Goal: Obtain resource: Obtain resource

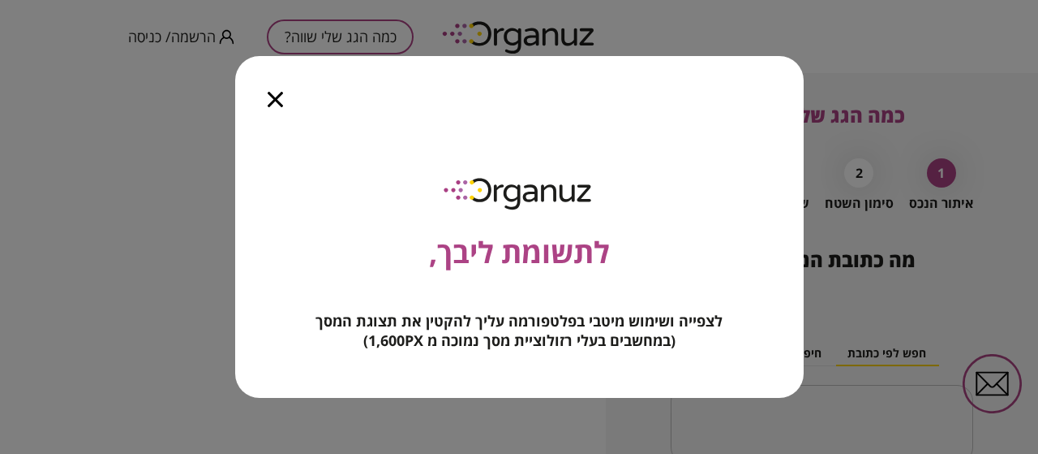
click at [273, 100] on icon "button" at bounding box center [275, 99] width 15 height 15
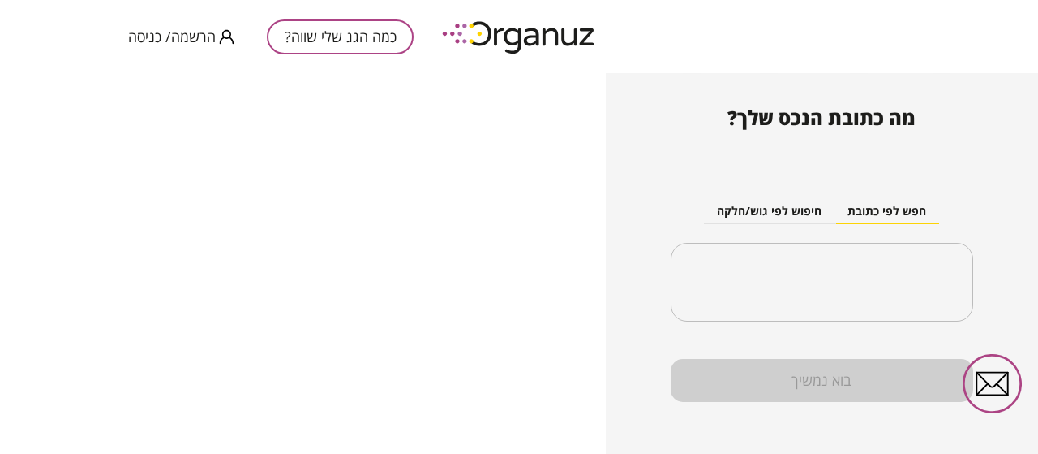
scroll to position [153, 0]
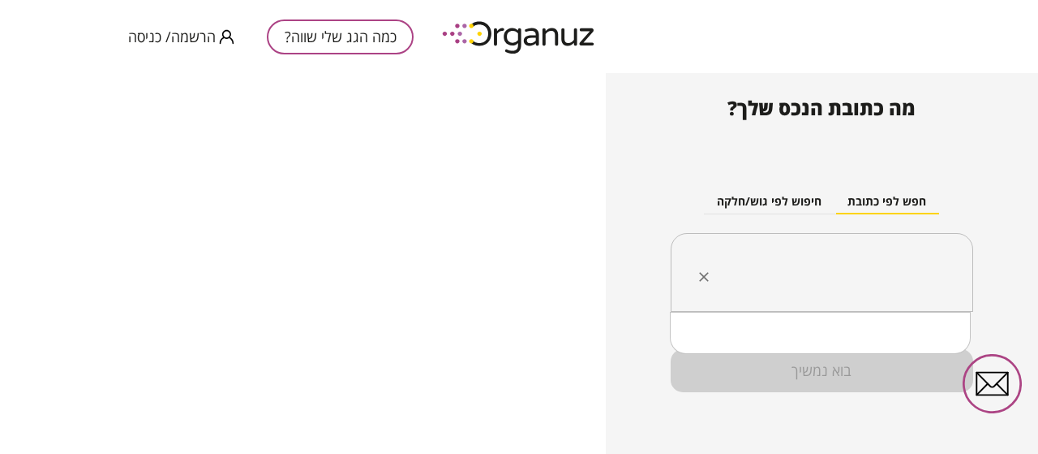
click at [819, 268] on input "text" at bounding box center [829, 272] width 252 height 41
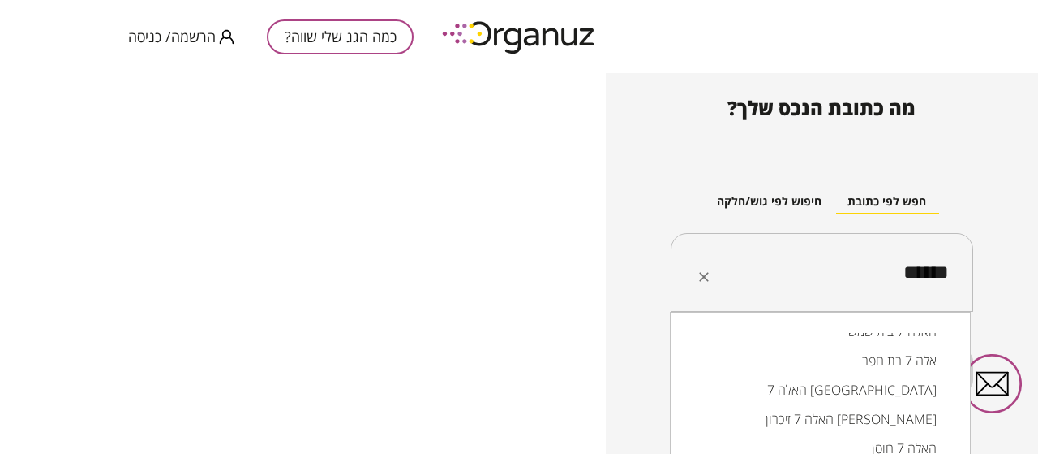
scroll to position [123, 0]
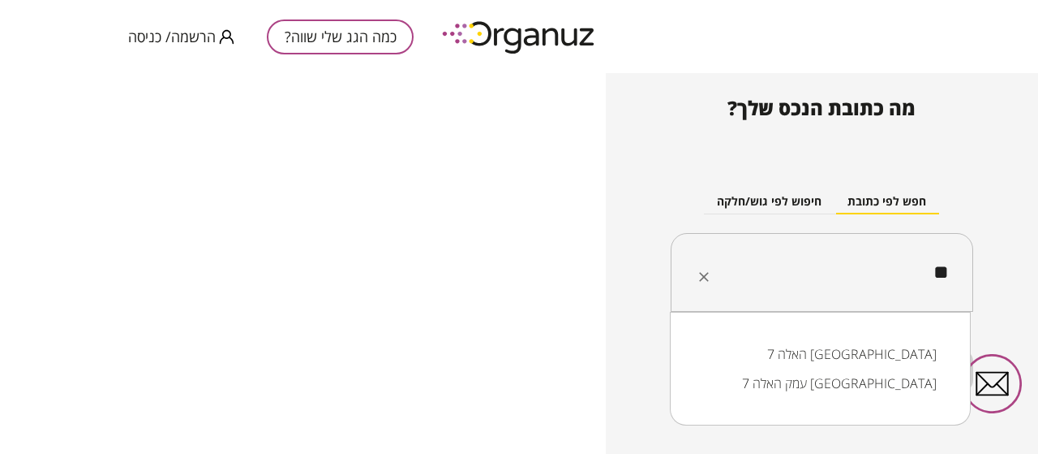
type input "*"
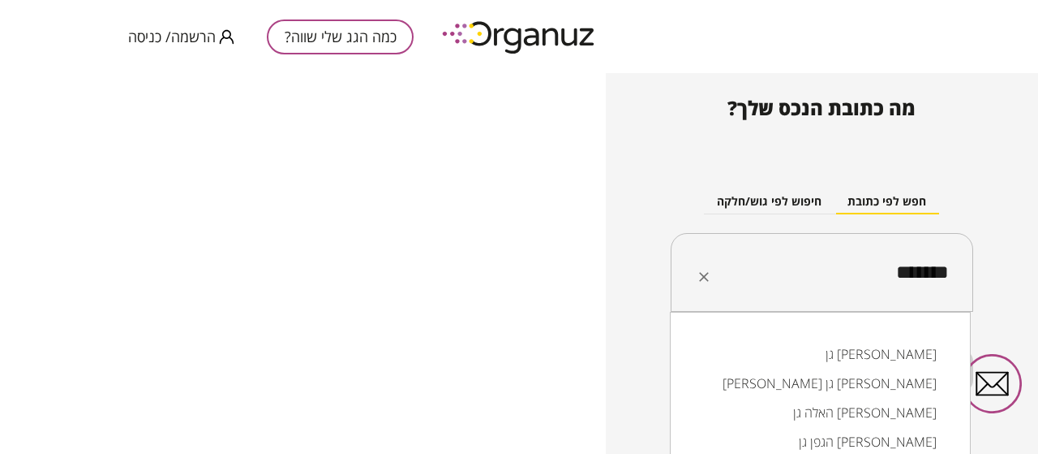
click at [909, 405] on li "האלה גן [PERSON_NAME]" at bounding box center [820, 412] width 259 height 29
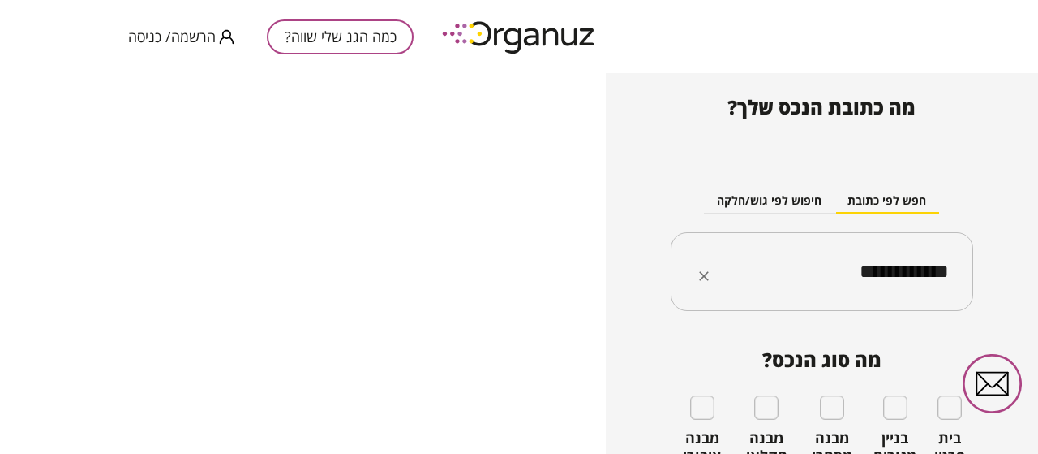
type input "**********"
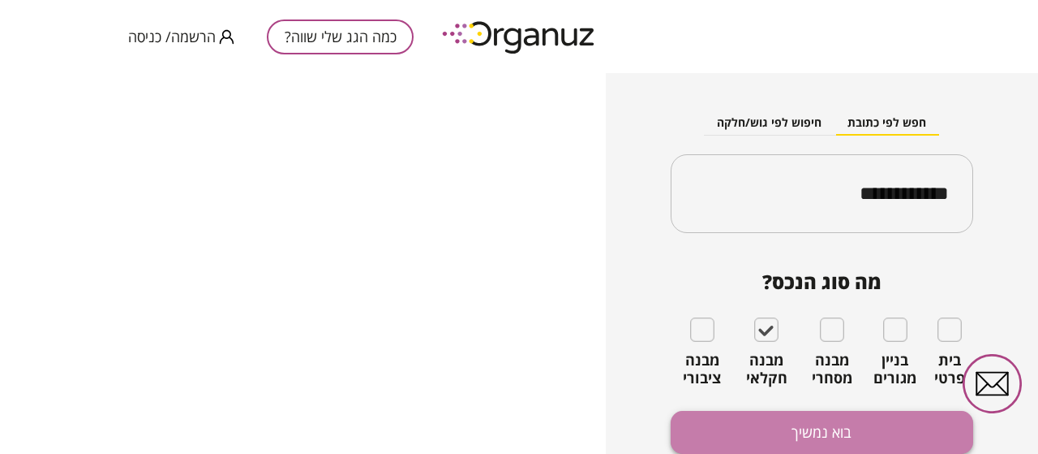
click at [818, 428] on button "בוא נמשיך" at bounding box center [822, 432] width 303 height 43
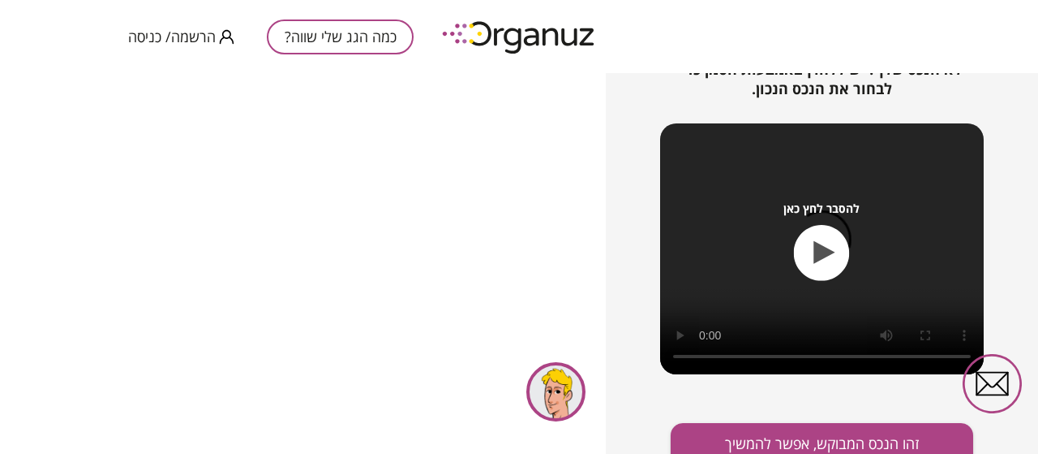
scroll to position [280, 0]
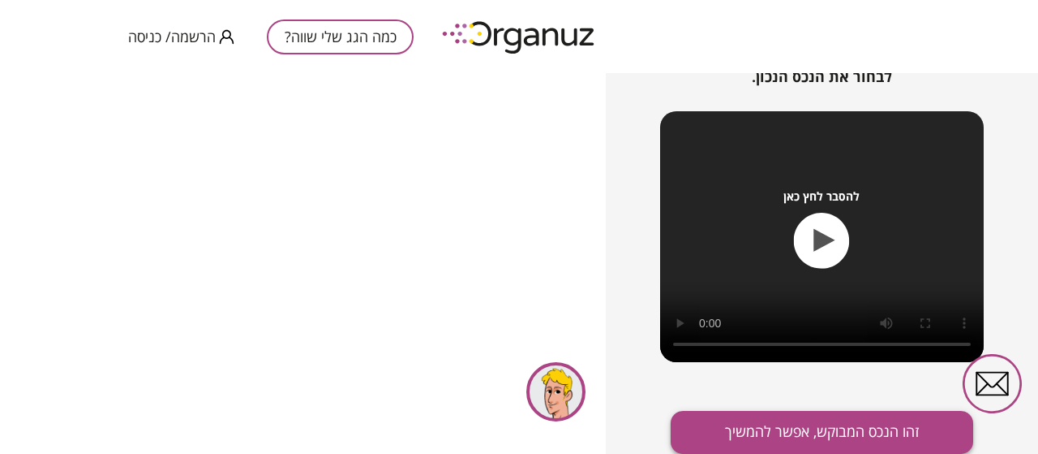
click at [781, 425] on button "זהו הנכס המבוקש, אפשר להמשיך" at bounding box center [822, 432] width 303 height 43
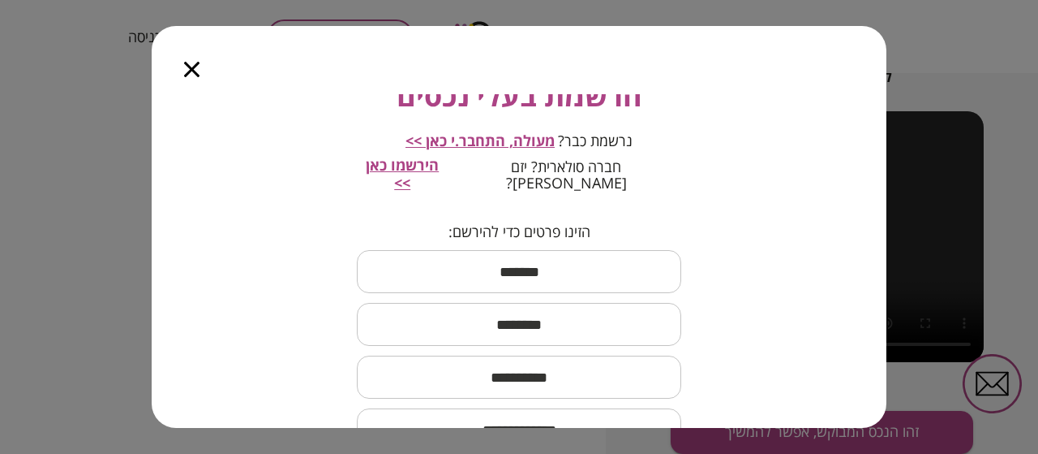
scroll to position [4, 0]
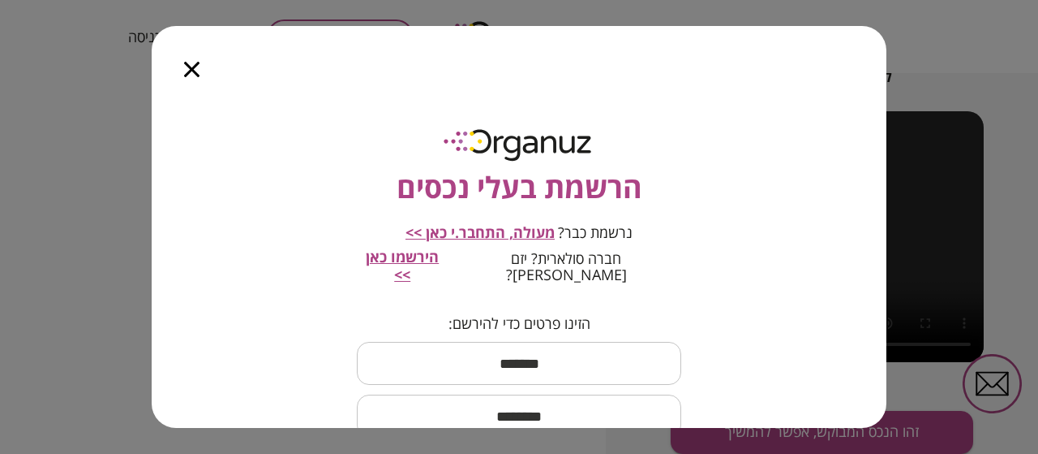
click at [201, 75] on div at bounding box center [192, 60] width 80 height 68
click at [171, 72] on div at bounding box center [192, 60] width 80 height 68
click at [186, 66] on icon "button" at bounding box center [191, 69] width 15 height 15
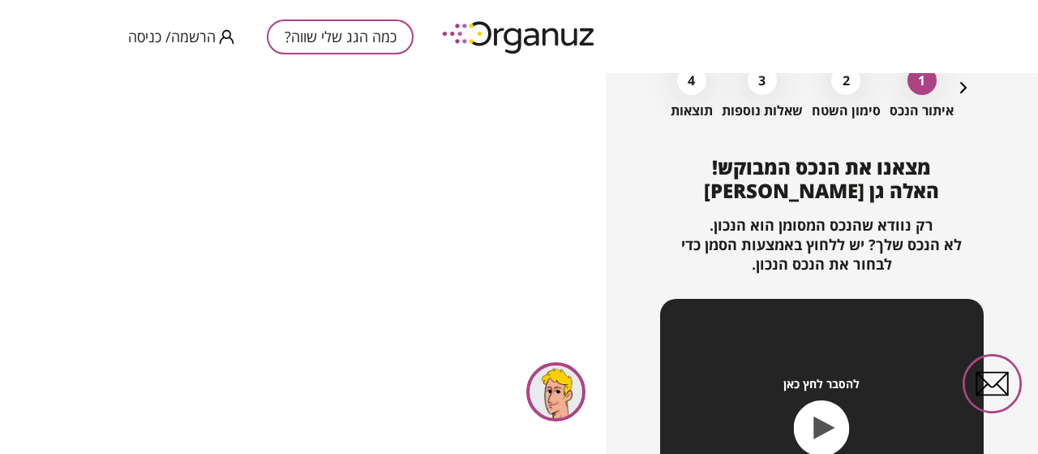
scroll to position [0, 0]
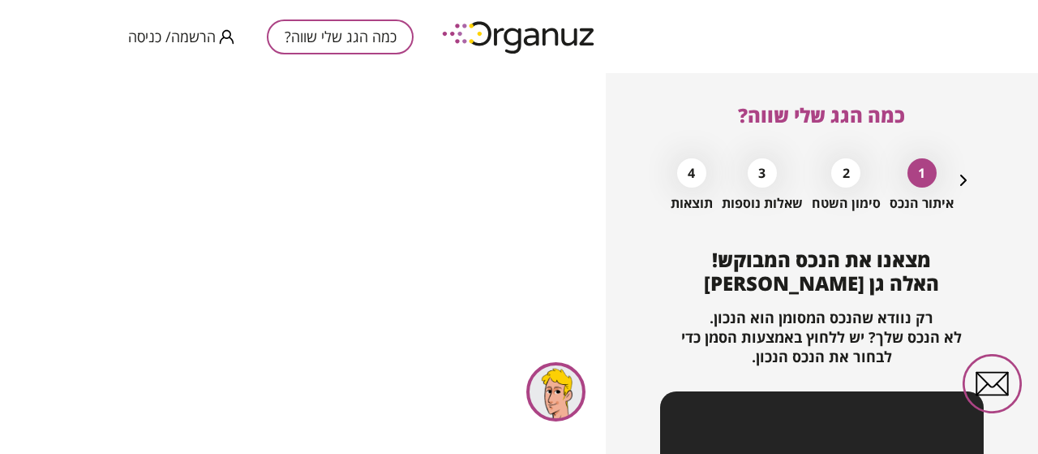
drag, startPoint x: 845, startPoint y: 167, endPoint x: 838, endPoint y: 172, distance: 8.8
click at [843, 168] on div "2" at bounding box center [846, 172] width 29 height 29
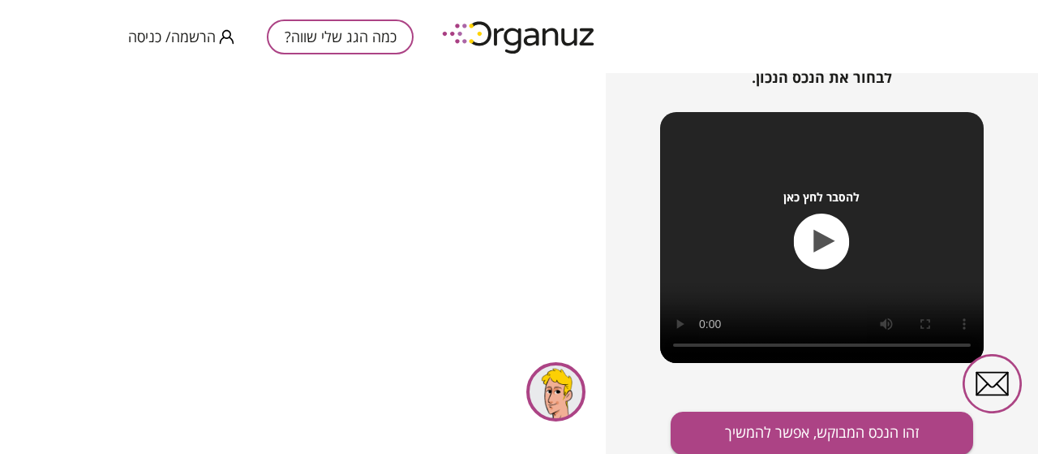
scroll to position [280, 0]
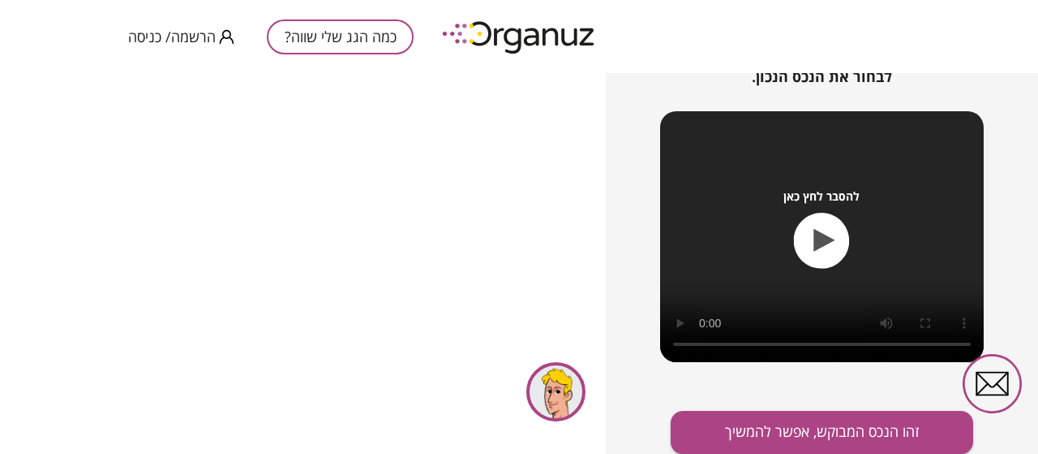
click at [706, 344] on div "להסבר לחץ כאן" at bounding box center [822, 236] width 324 height 251
click at [834, 235] on icon "button" at bounding box center [822, 241] width 56 height 56
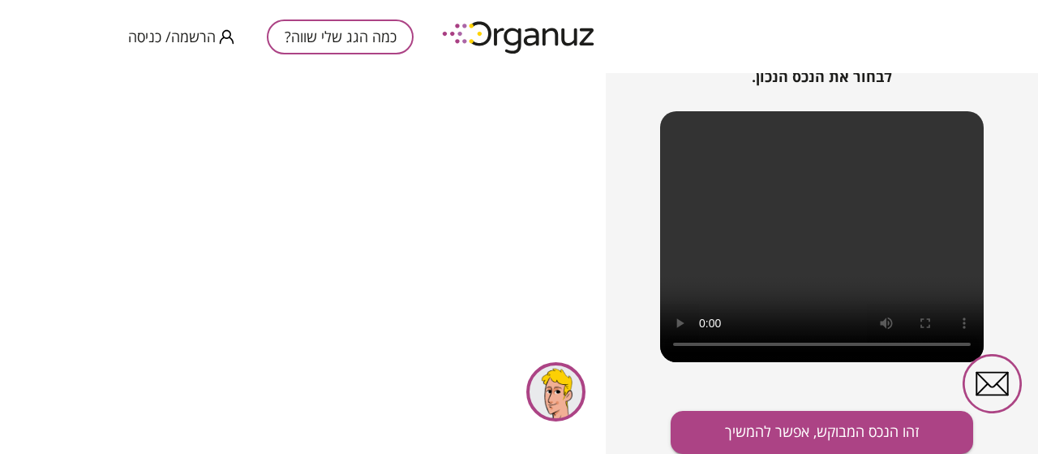
click at [919, 342] on video at bounding box center [822, 236] width 324 height 251
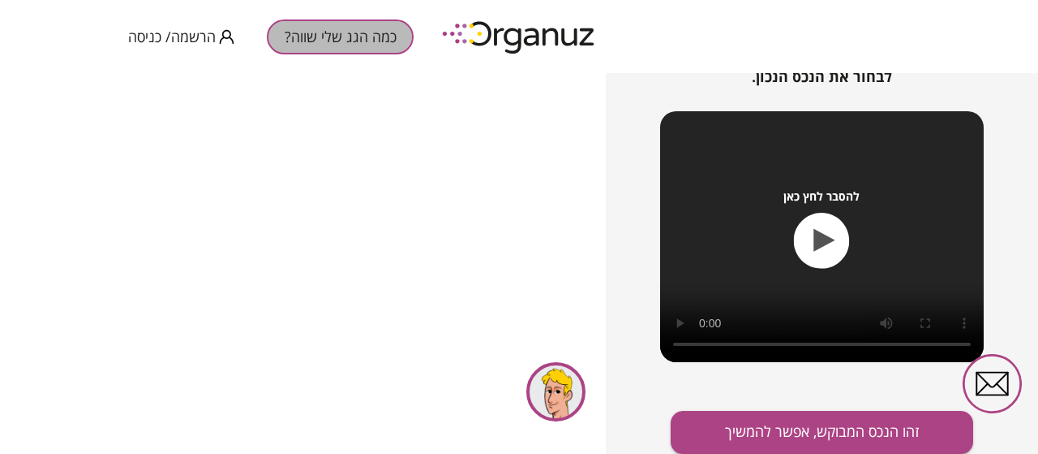
click at [359, 40] on button "כמה הגג שלי שווה?" at bounding box center [340, 36] width 147 height 35
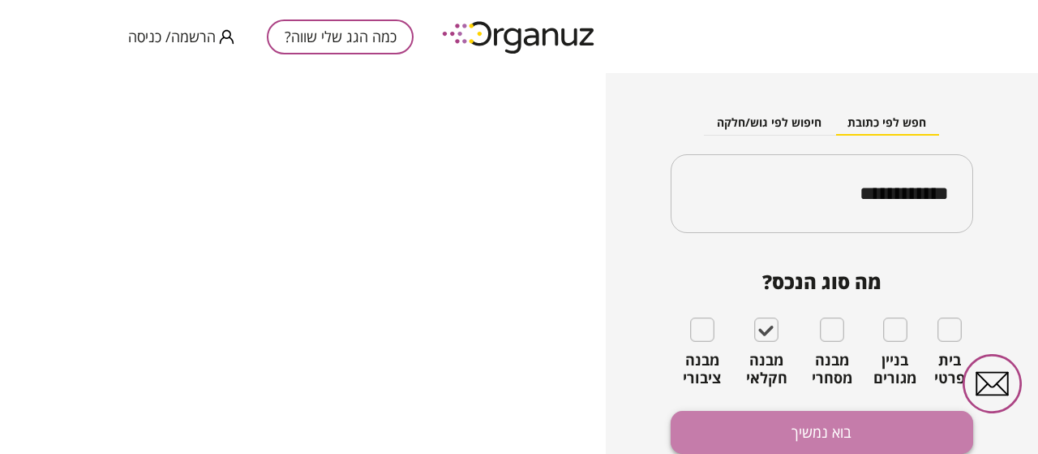
click at [805, 417] on button "בוא נמשיך" at bounding box center [822, 432] width 303 height 43
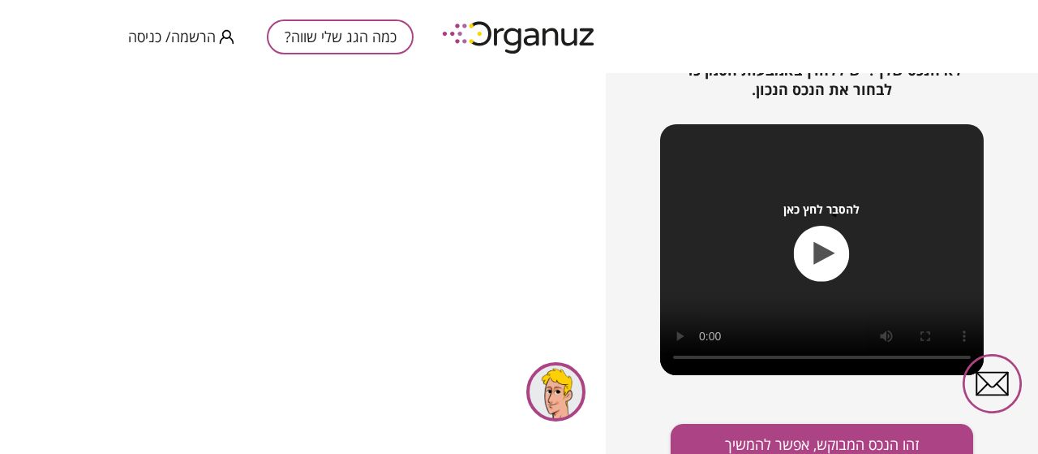
scroll to position [280, 0]
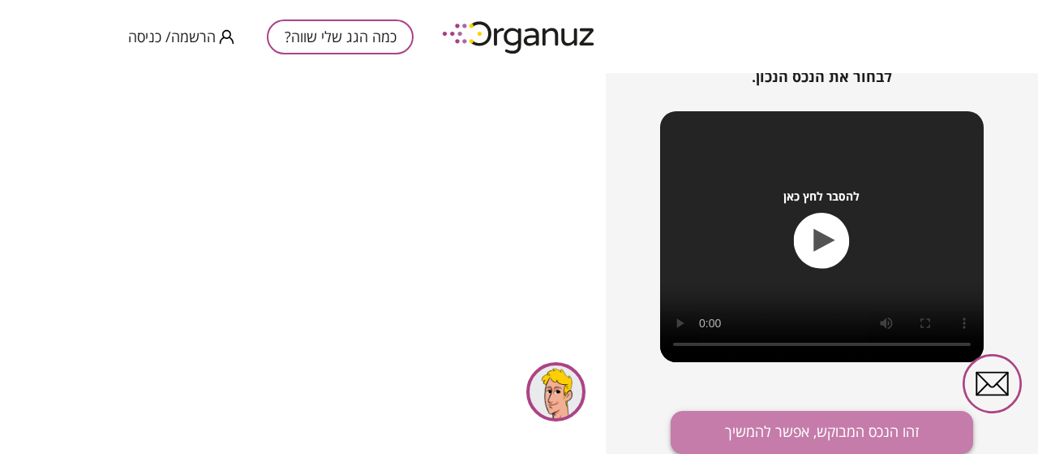
click at [776, 430] on button "זהו הנכס המבוקש, אפשר להמשיך" at bounding box center [822, 432] width 303 height 43
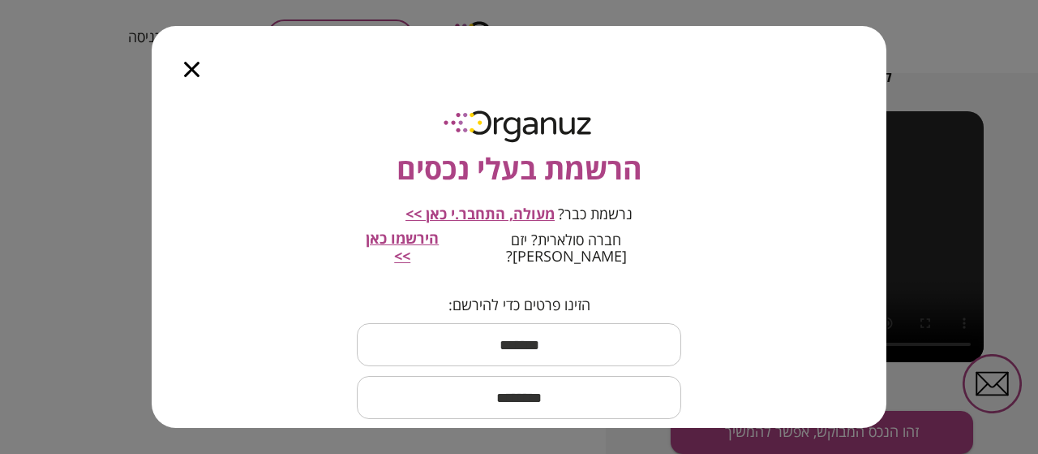
scroll to position [0, 0]
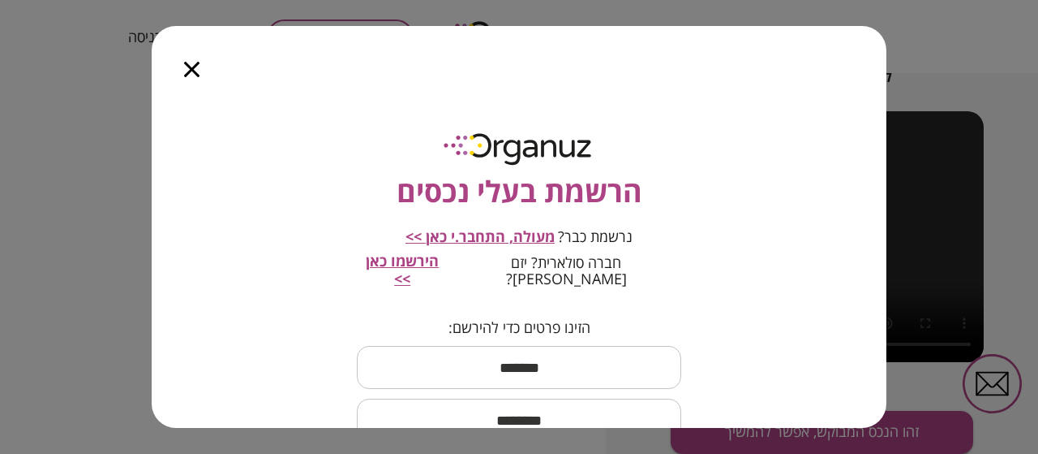
click at [195, 81] on div at bounding box center [192, 60] width 80 height 68
drag, startPoint x: 195, startPoint y: 75, endPoint x: 193, endPoint y: 67, distance: 8.3
click at [195, 74] on icon "button" at bounding box center [191, 69] width 15 height 15
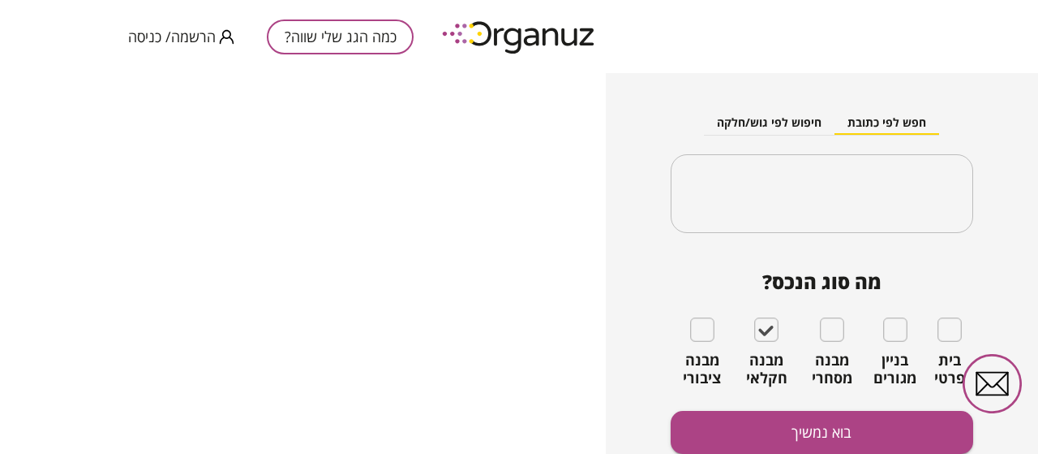
type input "**********"
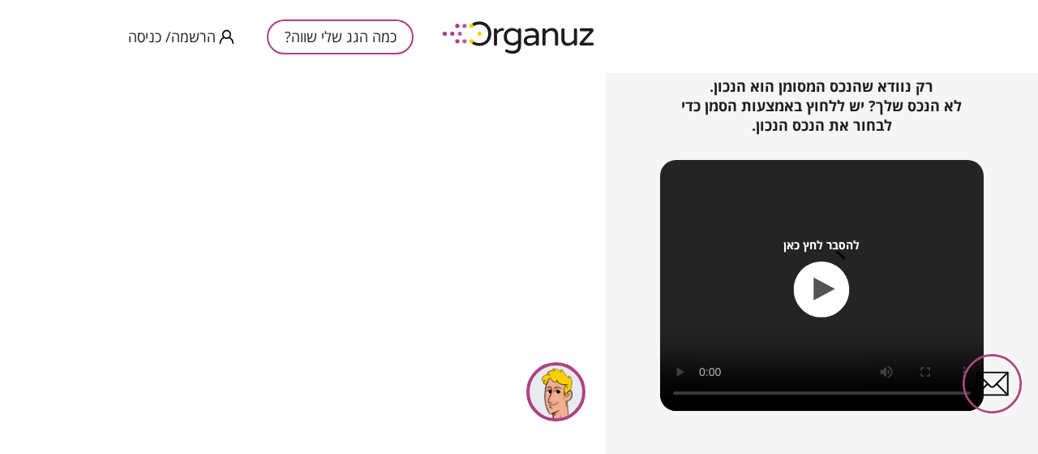
scroll to position [280, 0]
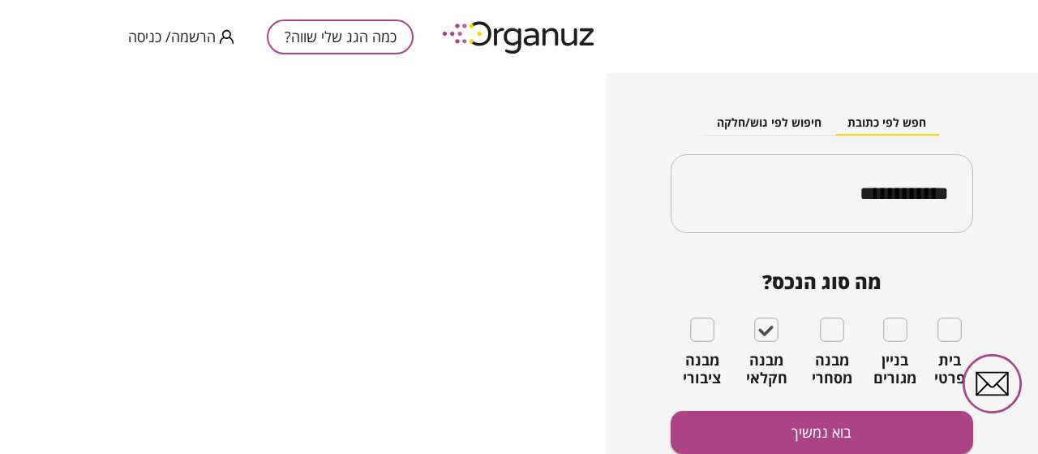
scroll to position [231, 0]
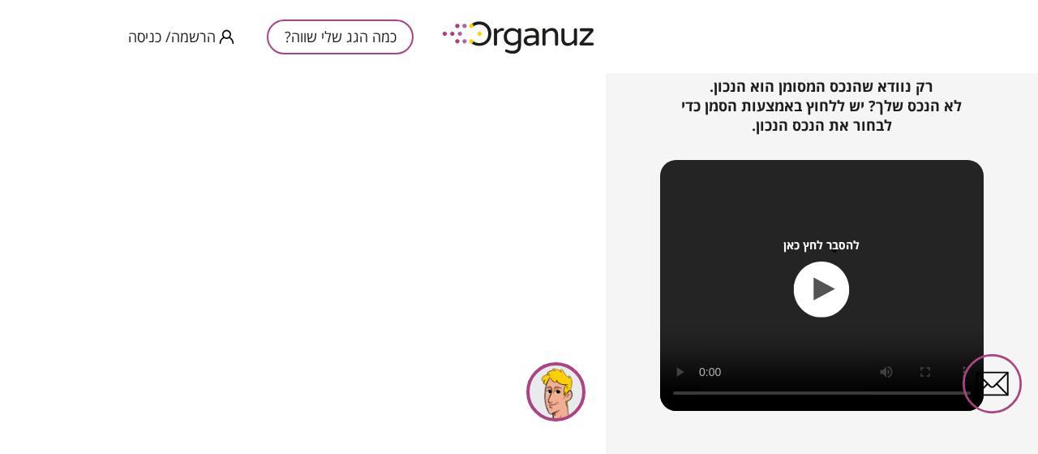
scroll to position [280, 0]
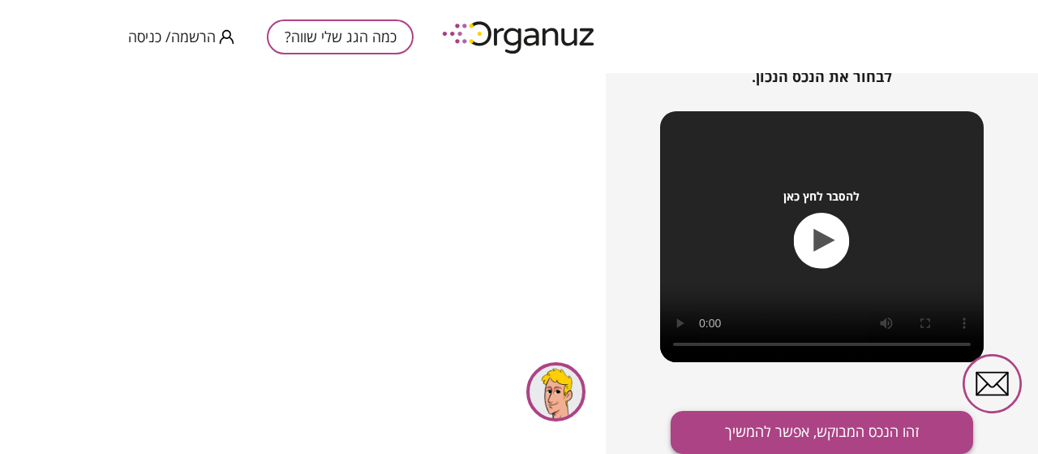
click at [806, 433] on button "זהו הנכס המבוקש, אפשר להמשיך" at bounding box center [822, 432] width 303 height 43
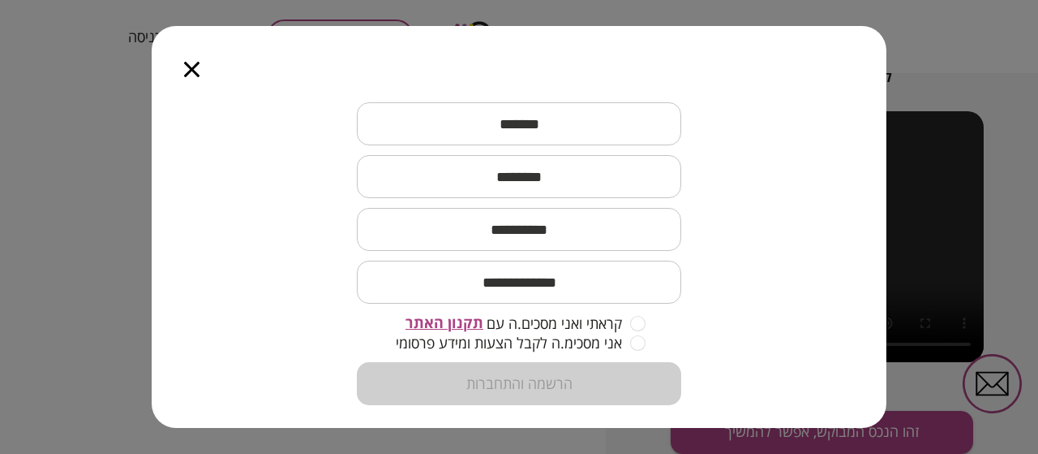
scroll to position [162, 0]
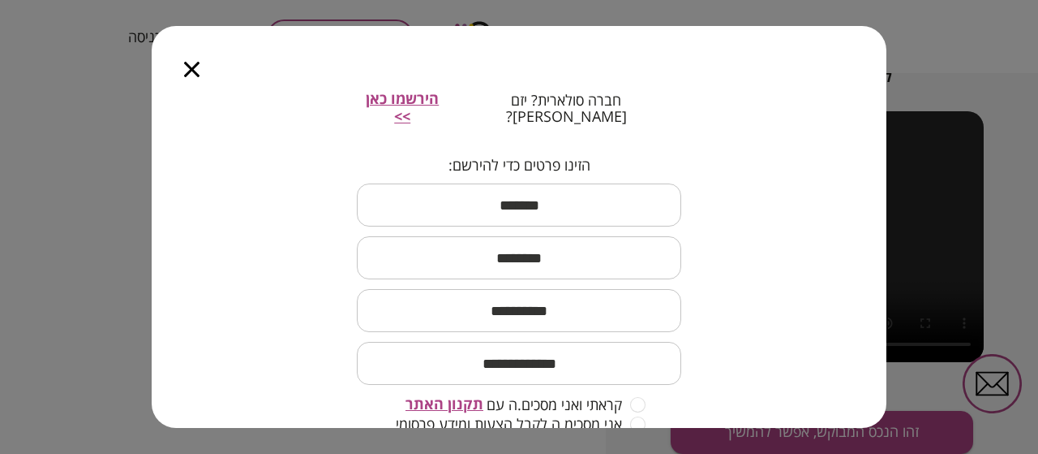
click at [539, 183] on input "text" at bounding box center [519, 205] width 325 height 48
type input "****"
type input "*****"
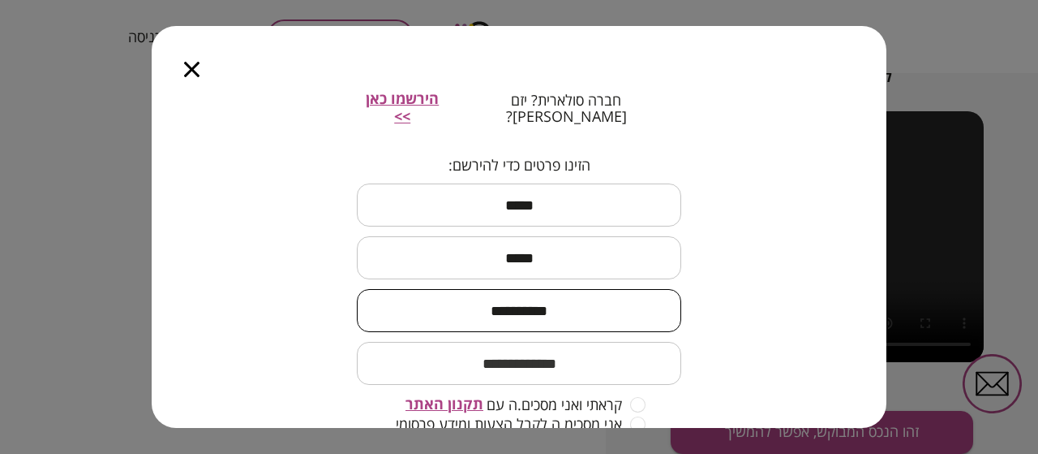
type input "**********"
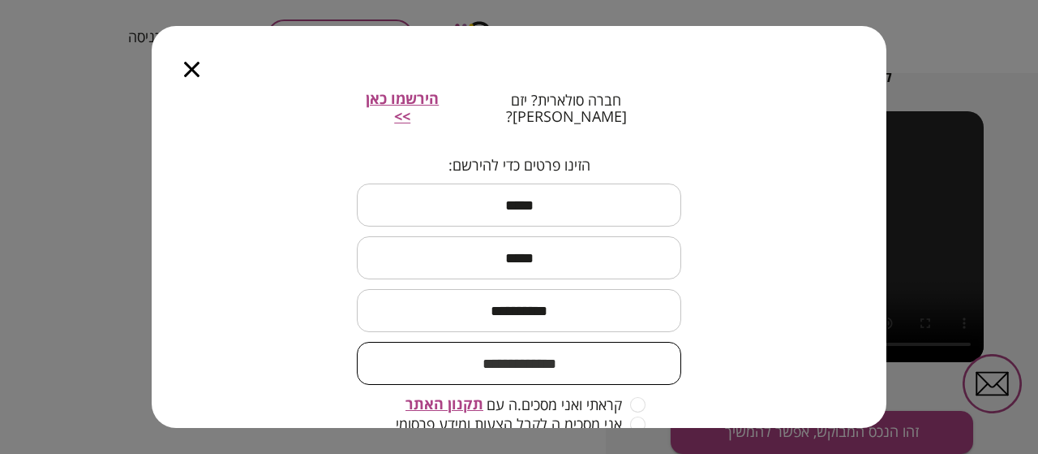
scroll to position [243, 0]
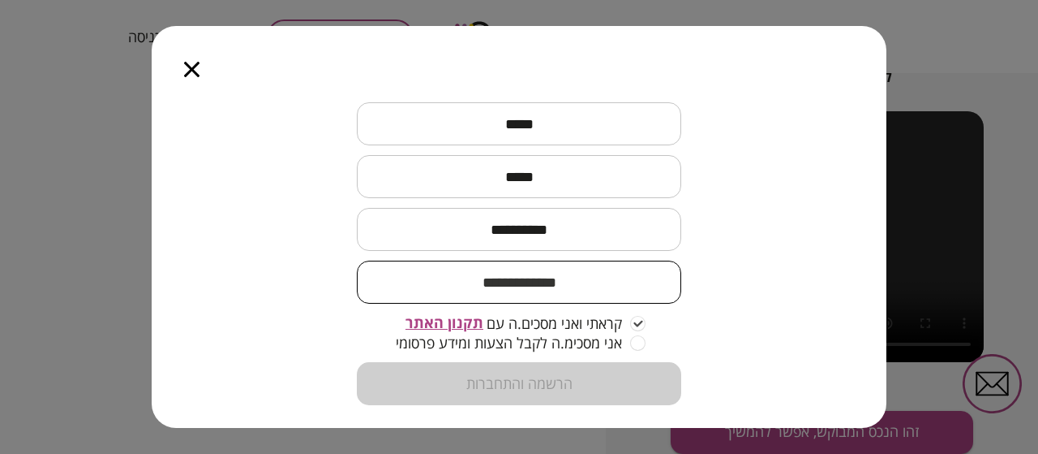
click at [573, 282] on input "email" at bounding box center [519, 282] width 325 height 48
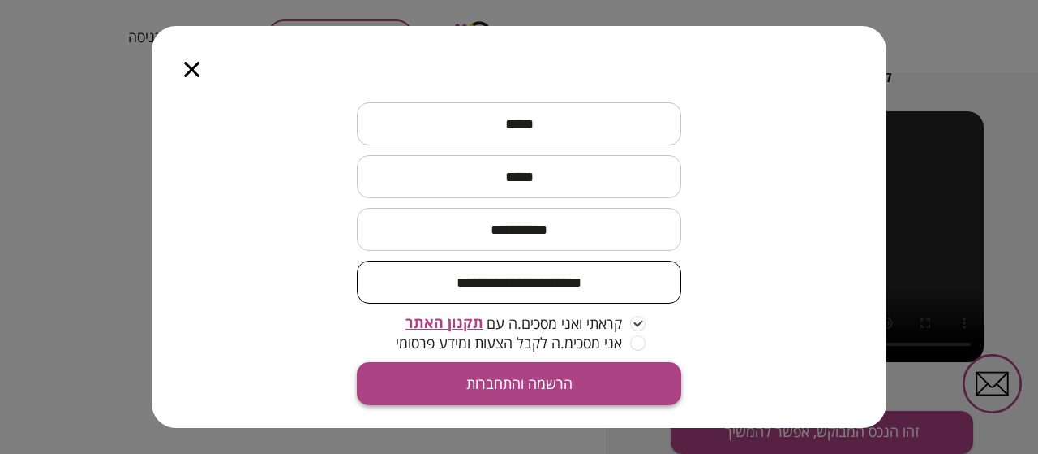
type input "**********"
click at [514, 362] on button "הרשמה והתחברות" at bounding box center [519, 383] width 325 height 43
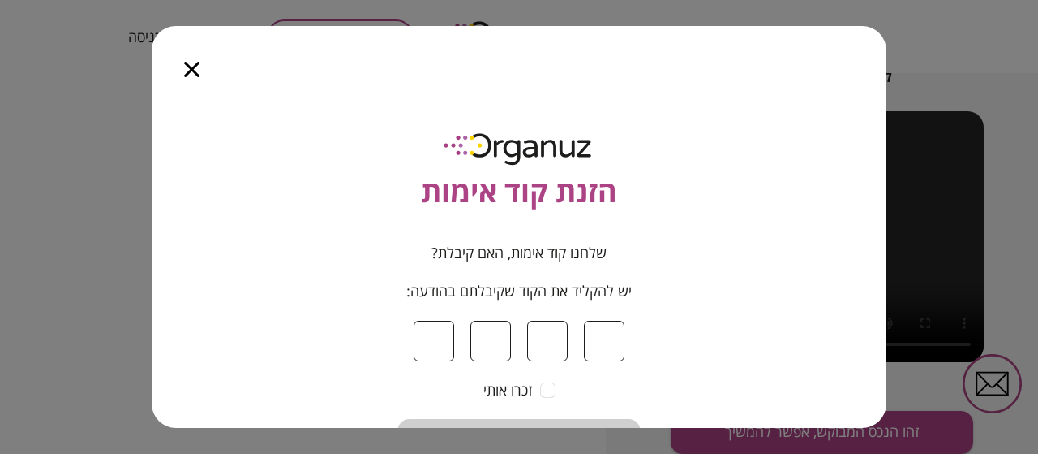
type input "*"
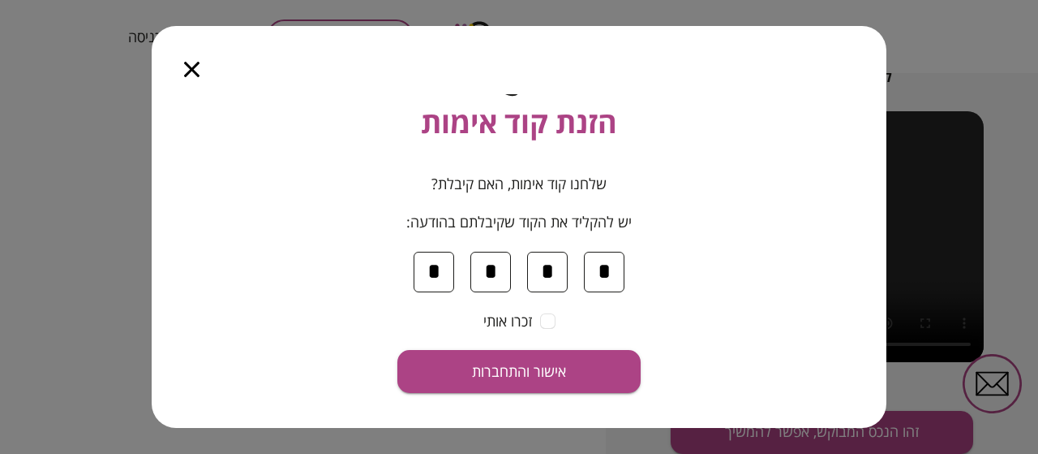
scroll to position [157, 0]
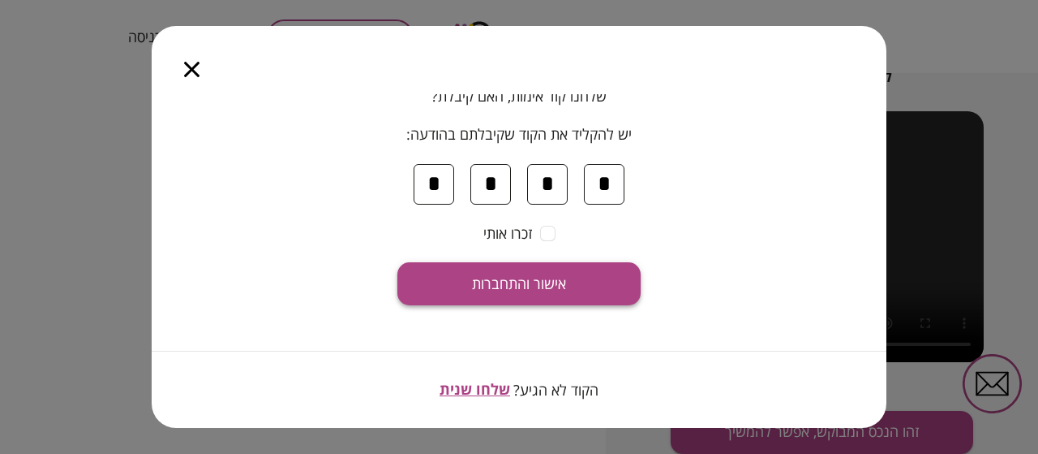
type input "*"
click at [527, 276] on span "אישור והתחברות" at bounding box center [519, 284] width 94 height 18
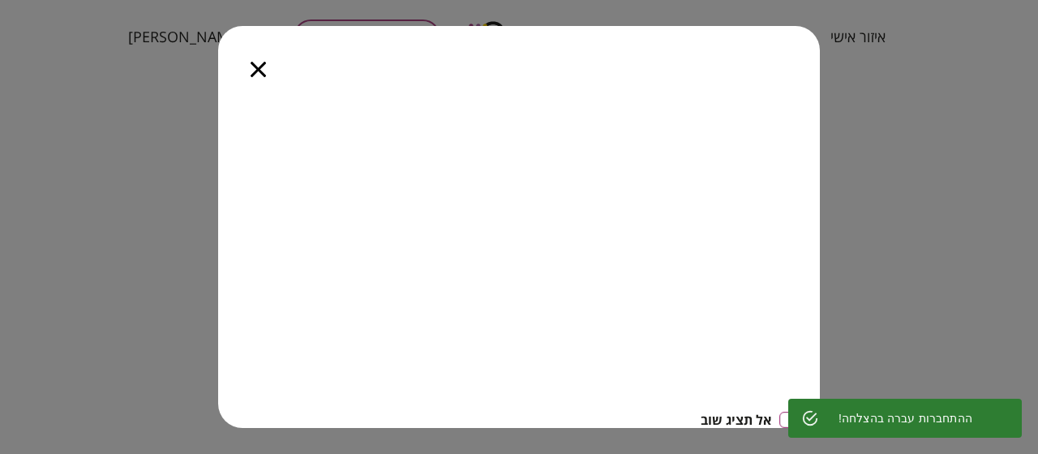
scroll to position [0, 0]
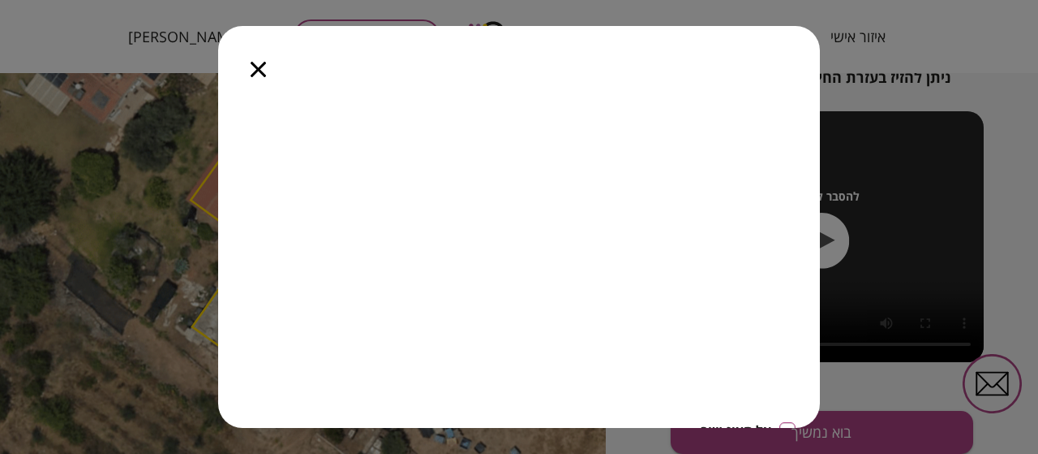
click at [254, 66] on icon "button" at bounding box center [258, 69] width 15 height 15
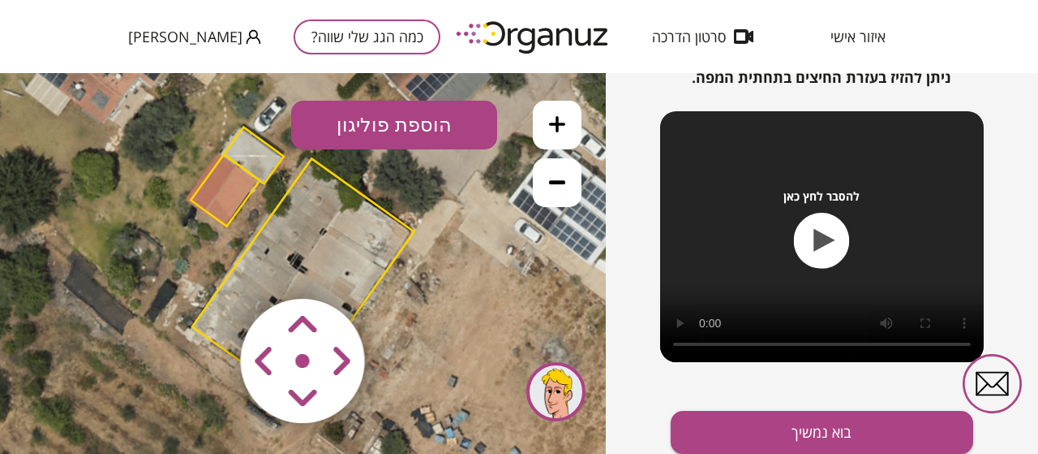
click at [265, 176] on polygon at bounding box center [254, 155] width 60 height 57
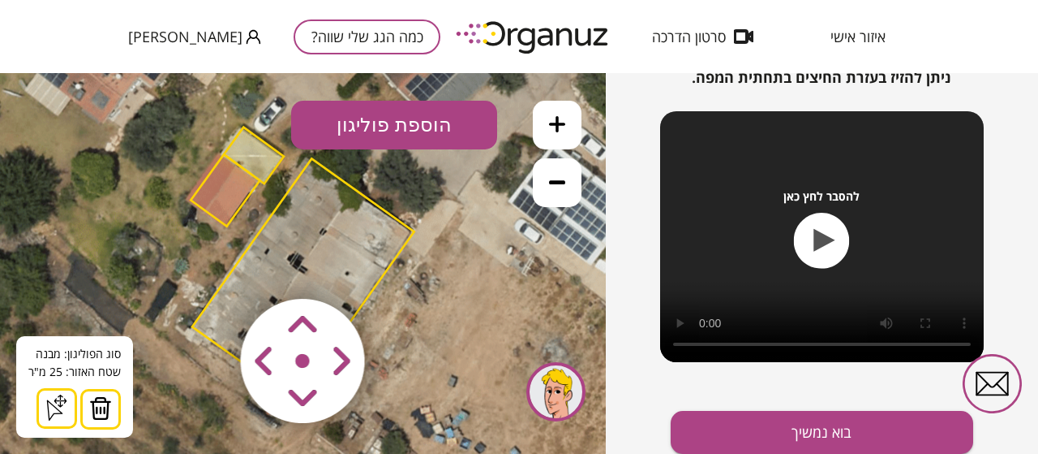
click at [110, 401] on button at bounding box center [100, 409] width 41 height 41
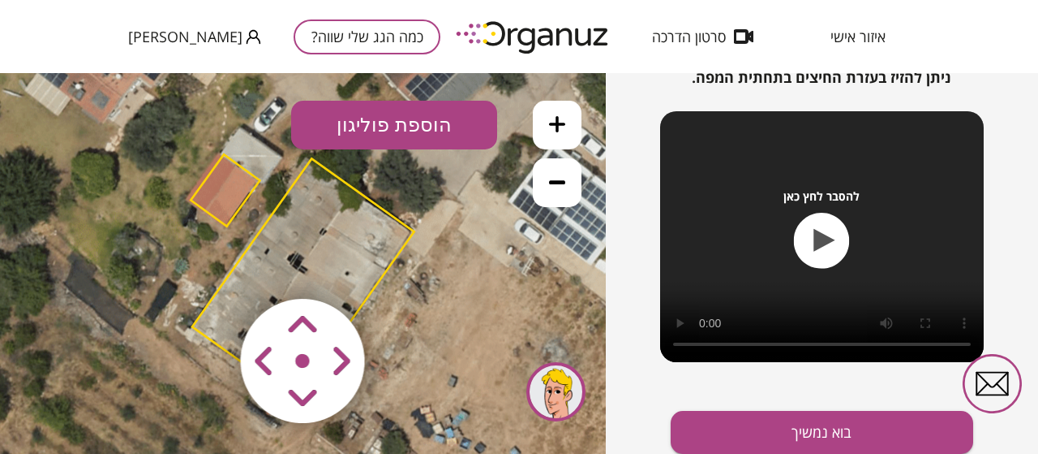
click at [207, 178] on polygon at bounding box center [225, 189] width 69 height 71
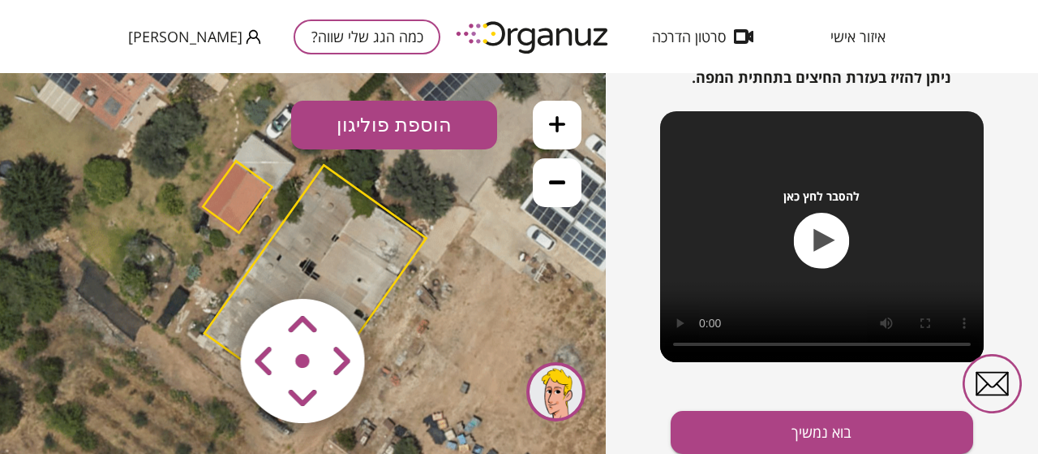
drag, startPoint x: 207, startPoint y: 178, endPoint x: 219, endPoint y: 184, distance: 13.8
click at [219, 184] on polygon at bounding box center [237, 196] width 69 height 71
click at [215, 185] on icon at bounding box center [314, 270] width 852 height 852
click at [212, 193] on polygon at bounding box center [237, 196] width 69 height 71
click at [381, 206] on polygon at bounding box center [315, 285] width 222 height 241
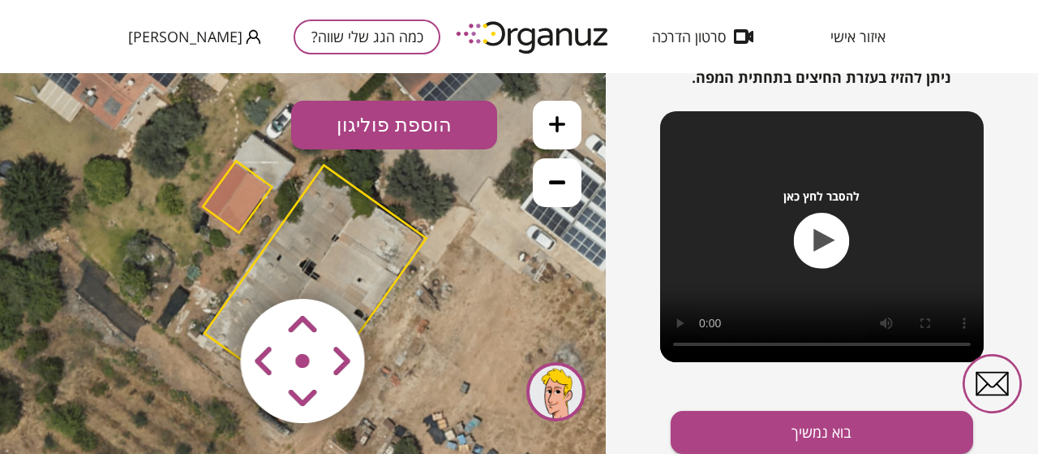
drag, startPoint x: 238, startPoint y: 205, endPoint x: 232, endPoint y: 196, distance: 10.6
click at [236, 204] on polygon at bounding box center [237, 196] width 69 height 71
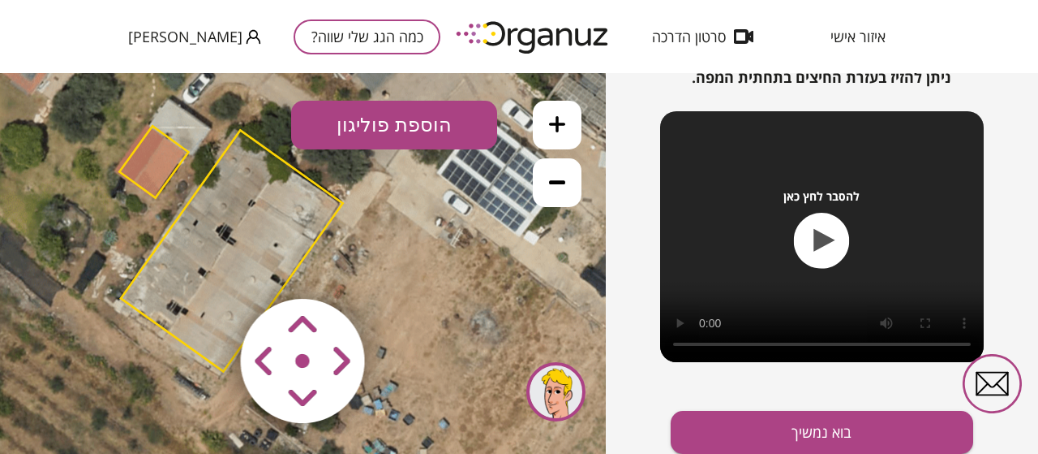
drag, startPoint x: 504, startPoint y: 301, endPoint x: 430, endPoint y: 278, distance: 77.2
click at [430, 278] on icon at bounding box center [230, 235] width 852 height 852
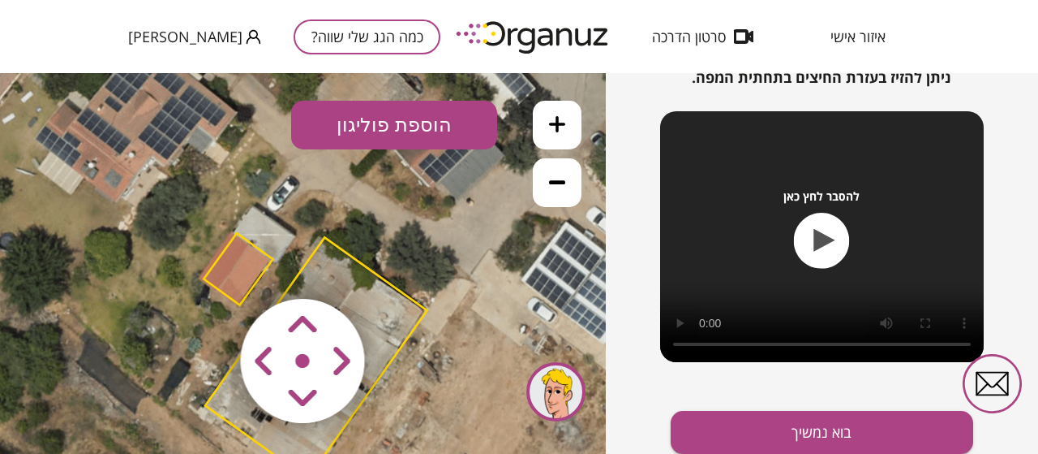
drag, startPoint x: 396, startPoint y: 178, endPoint x: 428, endPoint y: 258, distance: 85.9
click at [464, 259] on icon at bounding box center [315, 342] width 852 height 852
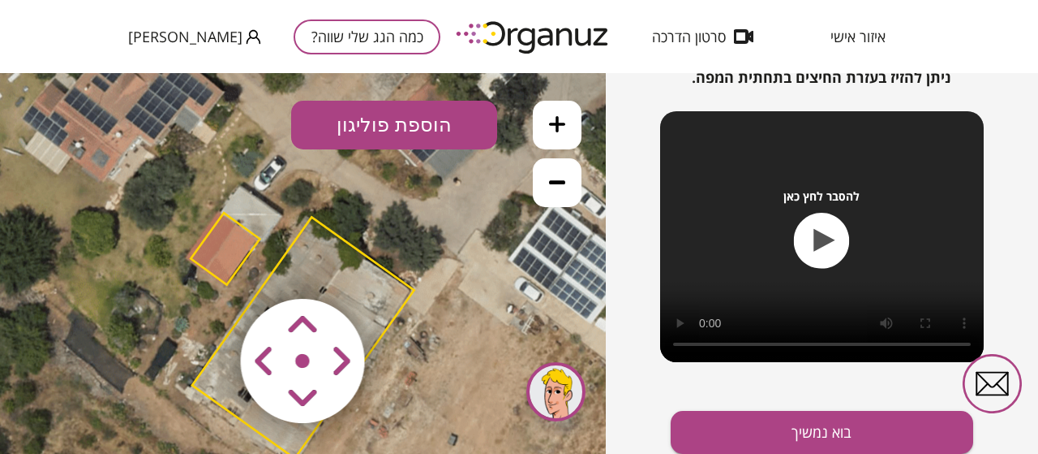
click at [199, 256] on polygon at bounding box center [225, 248] width 69 height 71
click at [195, 256] on polygon at bounding box center [225, 248] width 69 height 71
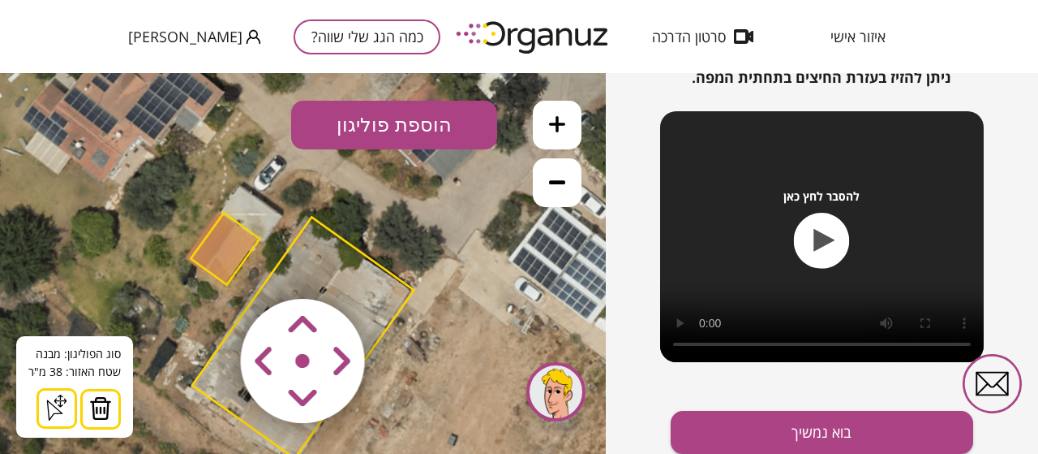
click at [92, 404] on img at bounding box center [100, 408] width 23 height 24
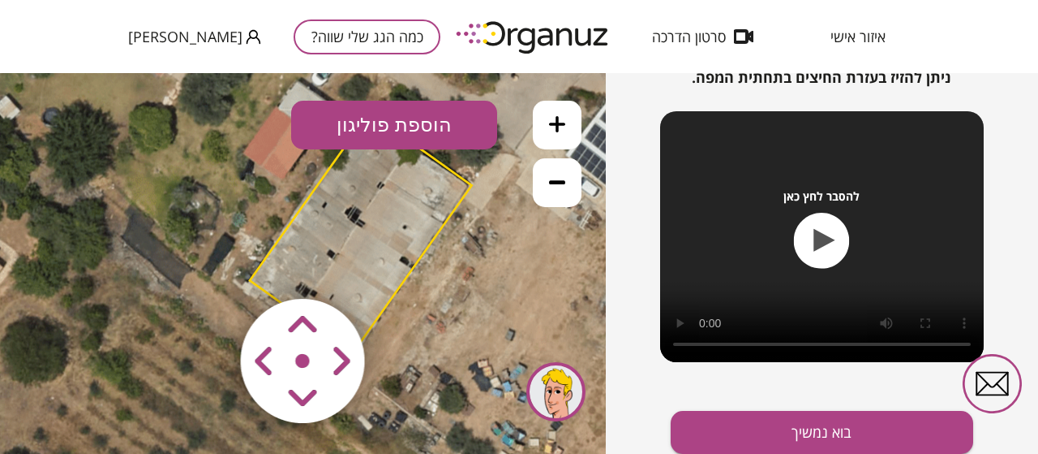
drag, startPoint x: 509, startPoint y: 346, endPoint x: 567, endPoint y: 249, distance: 113.1
click at [568, 247] on icon at bounding box center [359, 217] width 852 height 852
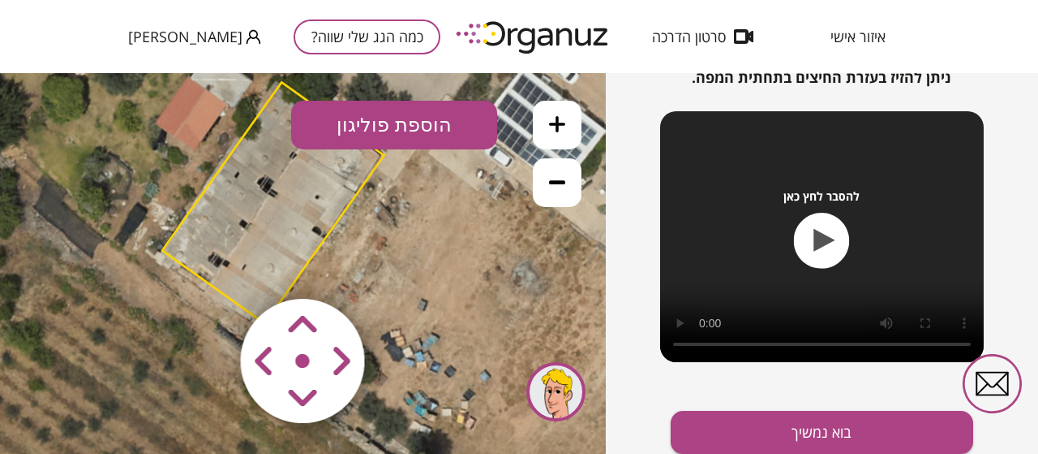
drag, startPoint x: 496, startPoint y: 299, endPoint x: 406, endPoint y: 255, distance: 99.4
click at [406, 255] on icon at bounding box center [272, 187] width 852 height 852
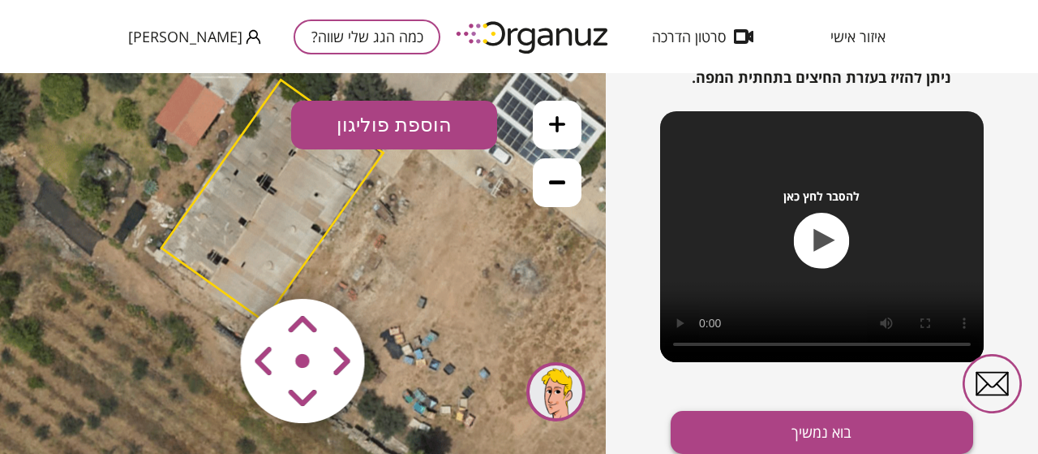
click at [826, 427] on button "בוא נמשיך" at bounding box center [822, 432] width 303 height 43
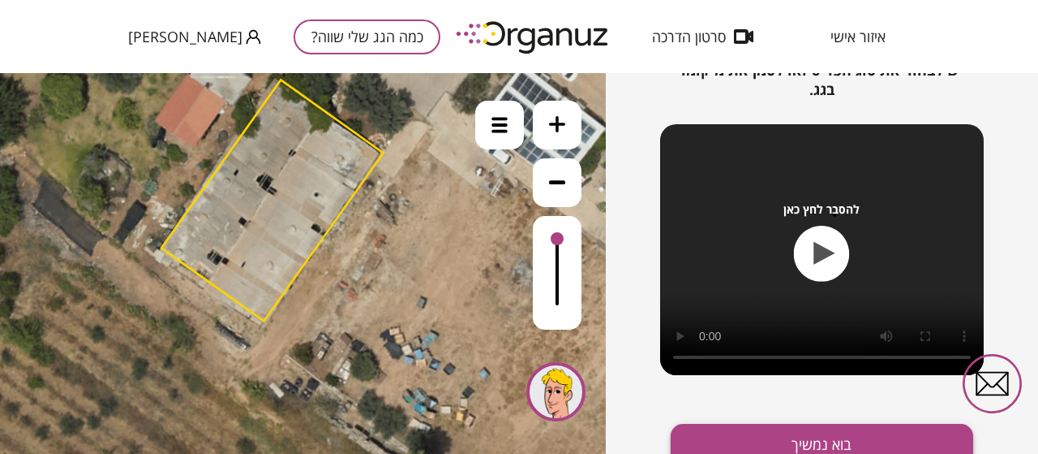
scroll to position [295, 0]
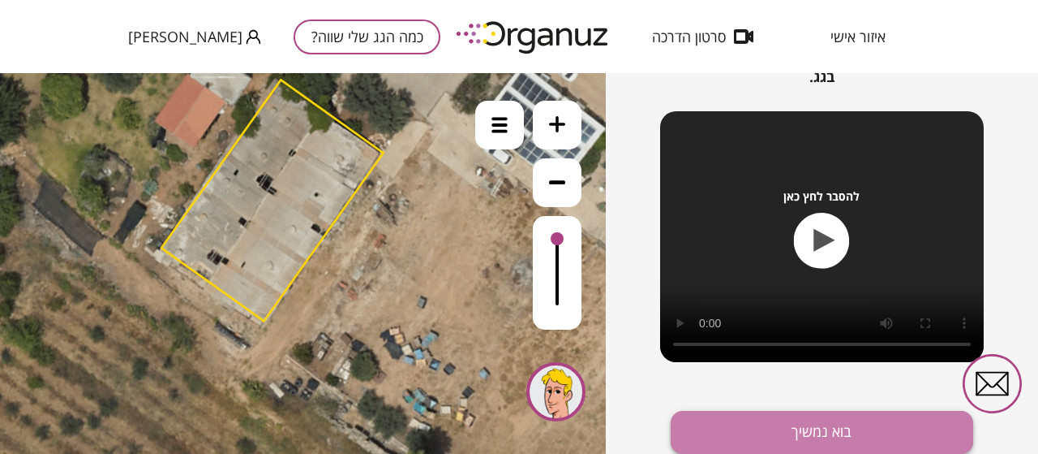
click at [827, 422] on button "בוא נמשיך" at bounding box center [822, 432] width 303 height 43
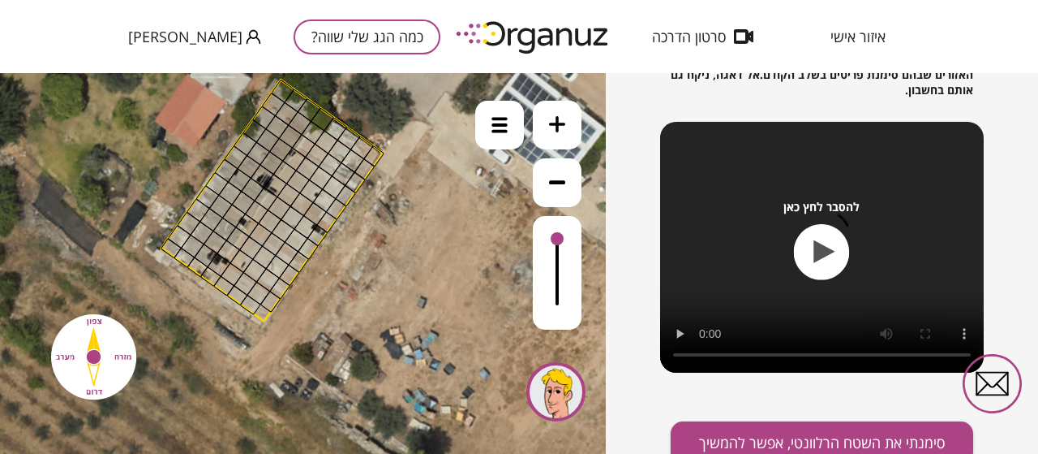
scroll to position [359, 0]
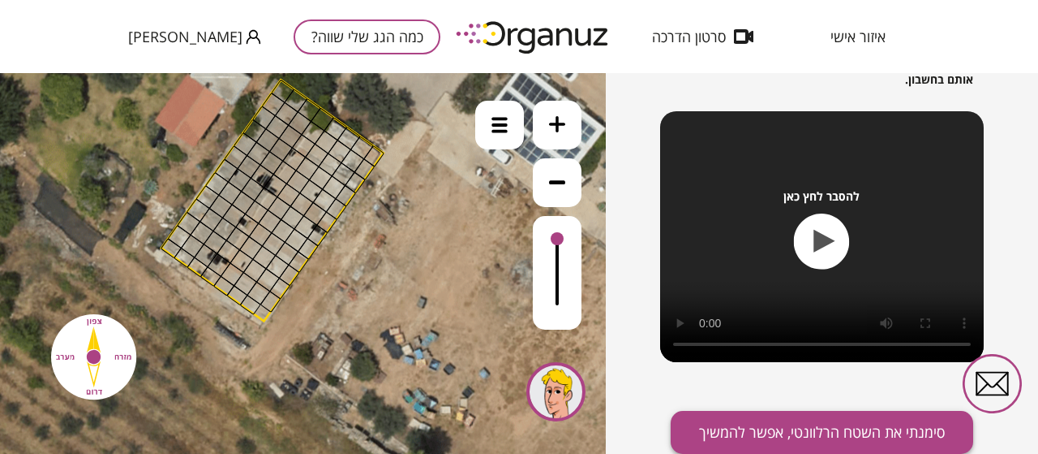
click at [779, 430] on button "סימנתי את השטח הרלוונטי, אפשר להמשיך" at bounding box center [822, 432] width 303 height 43
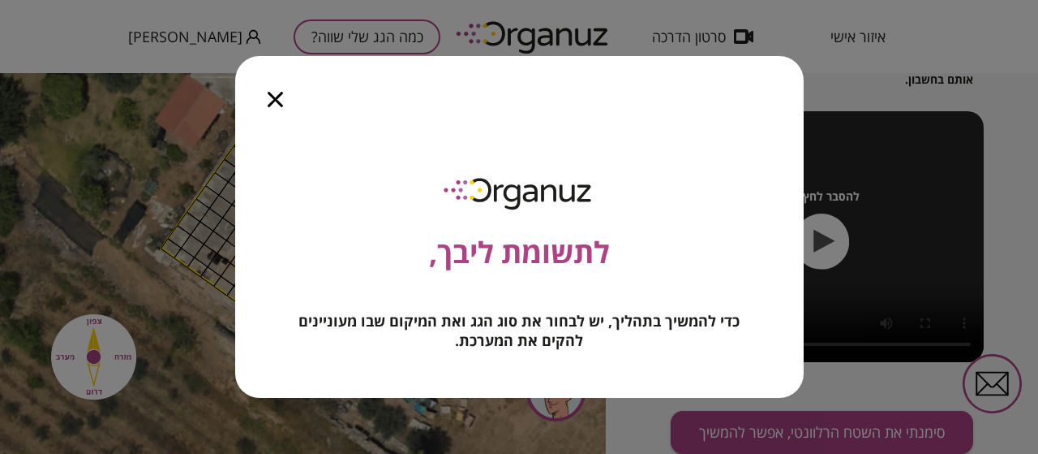
click at [275, 100] on icon "button" at bounding box center [275, 99] width 15 height 15
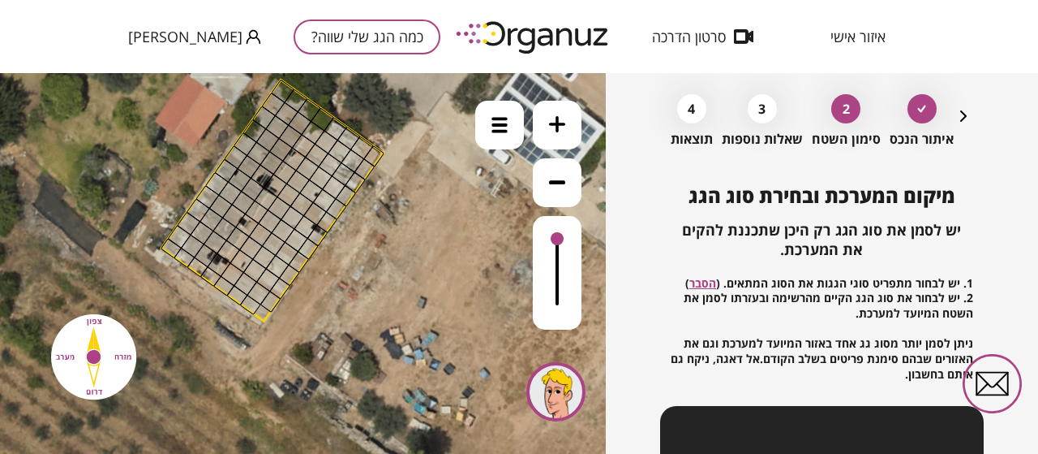
scroll to position [35, 0]
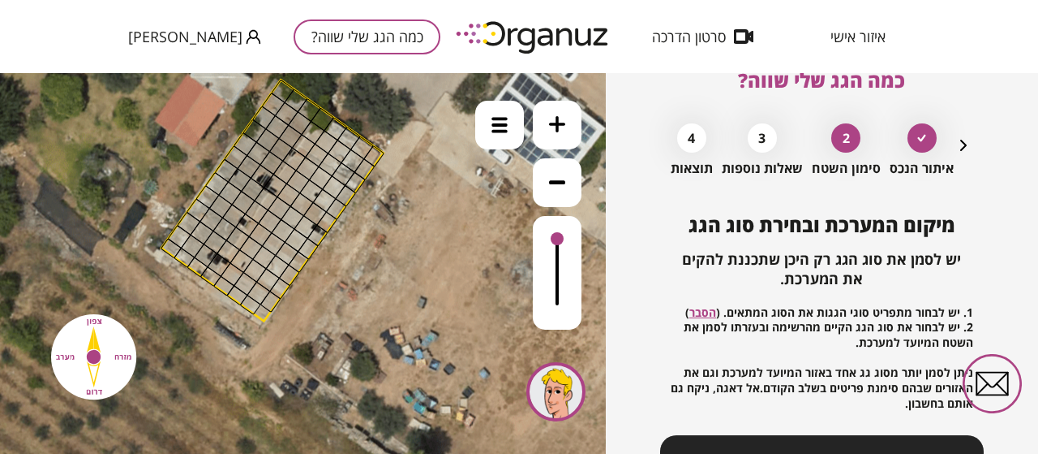
click at [376, 148] on div at bounding box center [373, 156] width 21 height 22
click at [378, 148] on div at bounding box center [373, 156] width 21 height 22
click at [716, 312] on link "הסבר" at bounding box center [703, 311] width 27 height 15
click at [518, 132] on div at bounding box center [499, 125] width 49 height 49
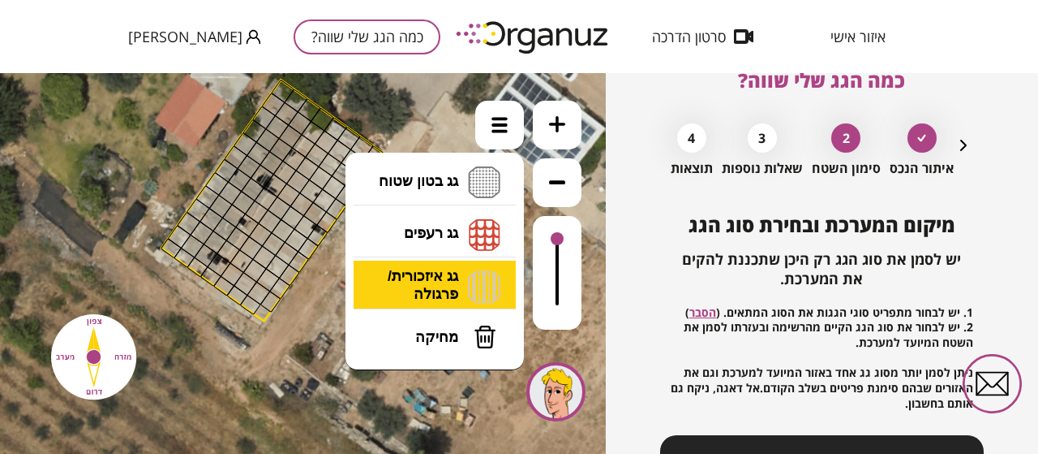
click at [477, 279] on li "גג איזכורית/ פרגולה איזכורית צפון איזכורית דרום איזכורית מערב איזכורית מזרח" at bounding box center [435, 286] width 170 height 52
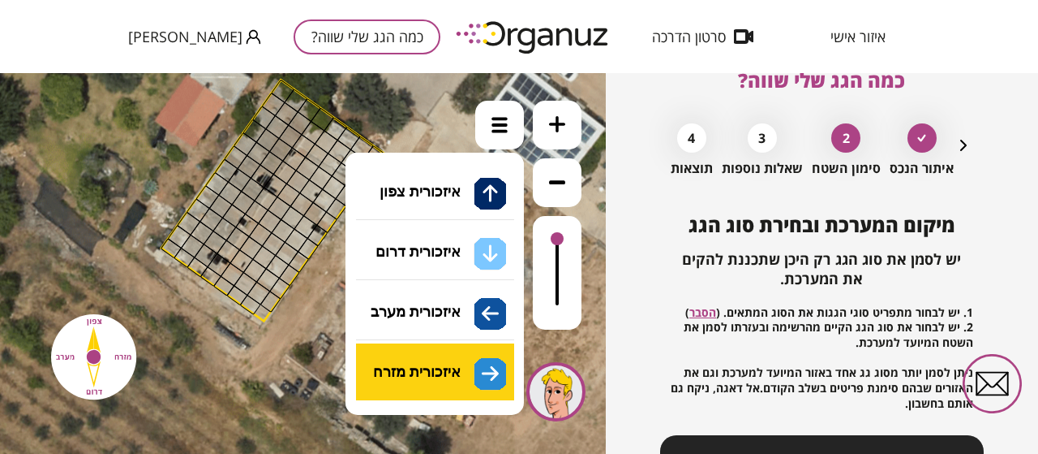
click at [486, 375] on div ".st0 { fill: #FFFFFF; } 0" at bounding box center [303, 263] width 606 height 381
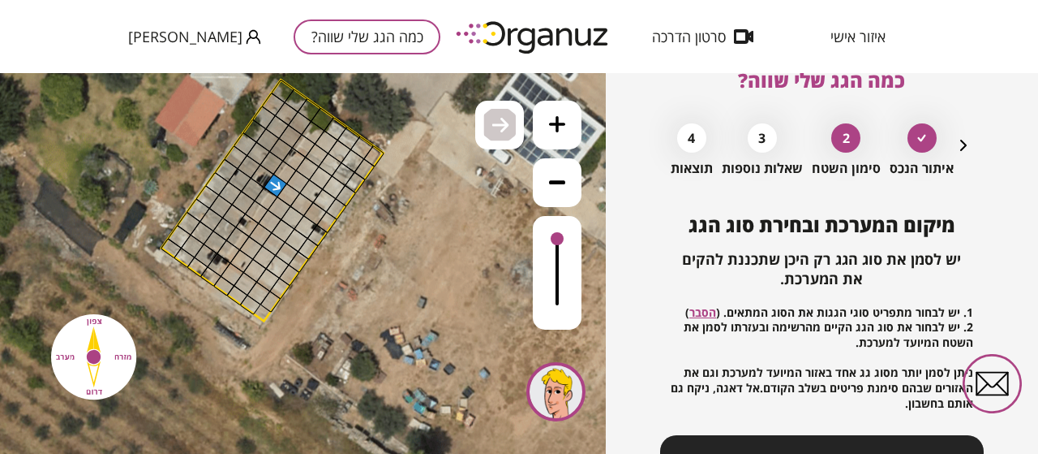
click at [267, 203] on div at bounding box center [266, 199] width 24 height 24
click at [335, 128] on div at bounding box center [336, 129] width 24 height 24
click at [323, 148] on div at bounding box center [327, 142] width 24 height 24
click at [318, 160] on div at bounding box center [317, 156] width 24 height 24
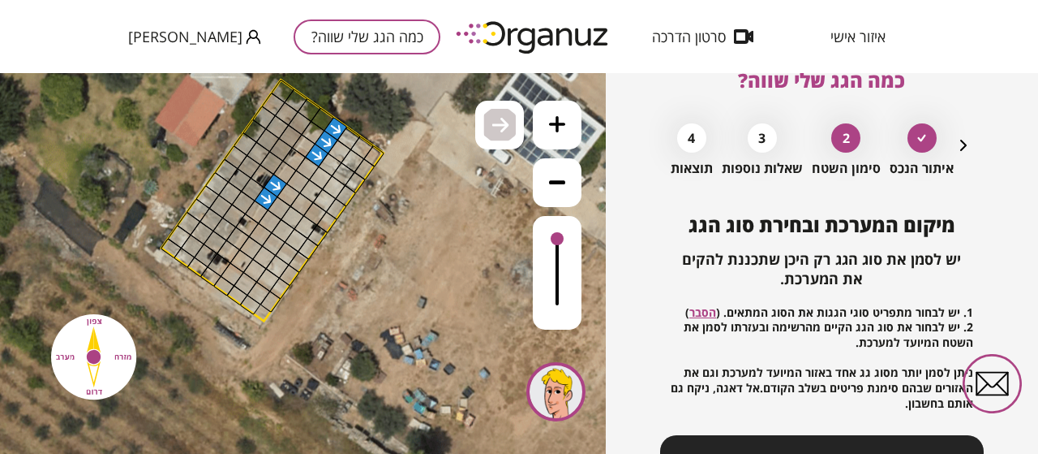
click at [308, 170] on div at bounding box center [307, 169] width 24 height 24
click at [304, 183] on div at bounding box center [298, 182] width 24 height 24
click at [288, 199] on div at bounding box center [289, 195] width 24 height 24
click at [273, 210] on div at bounding box center [280, 208] width 24 height 24
click at [268, 223] on div at bounding box center [270, 221] width 24 height 24
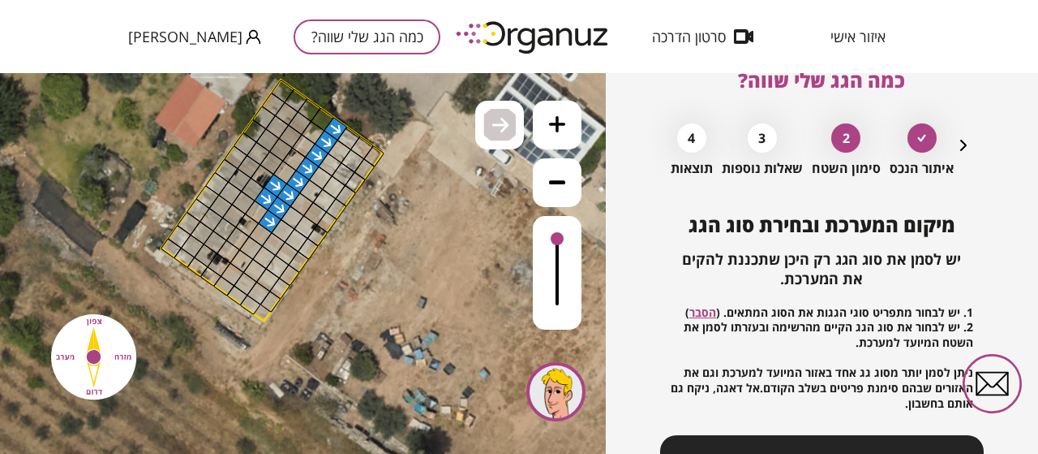
click at [262, 234] on div at bounding box center [260, 234] width 24 height 24
click at [255, 248] on div at bounding box center [251, 248] width 24 height 24
click at [244, 260] on div at bounding box center [242, 261] width 24 height 24
click at [230, 275] on div at bounding box center [233, 274] width 24 height 24
click at [228, 285] on div at bounding box center [223, 286] width 21 height 20
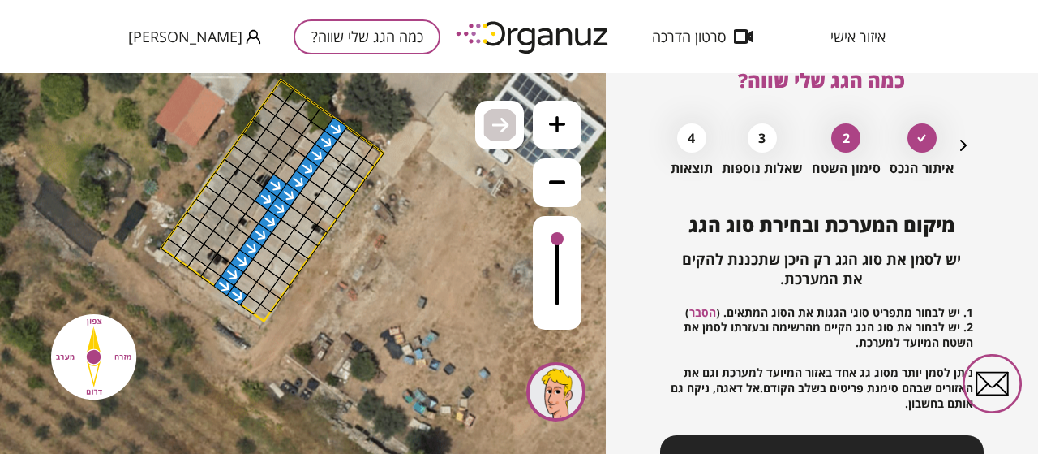
click at [233, 291] on div at bounding box center [236, 295] width 21 height 20
click at [246, 276] on div at bounding box center [246, 284] width 24 height 24
click at [247, 303] on div at bounding box center [250, 305] width 21 height 20
click at [256, 289] on div at bounding box center [259, 293] width 24 height 24
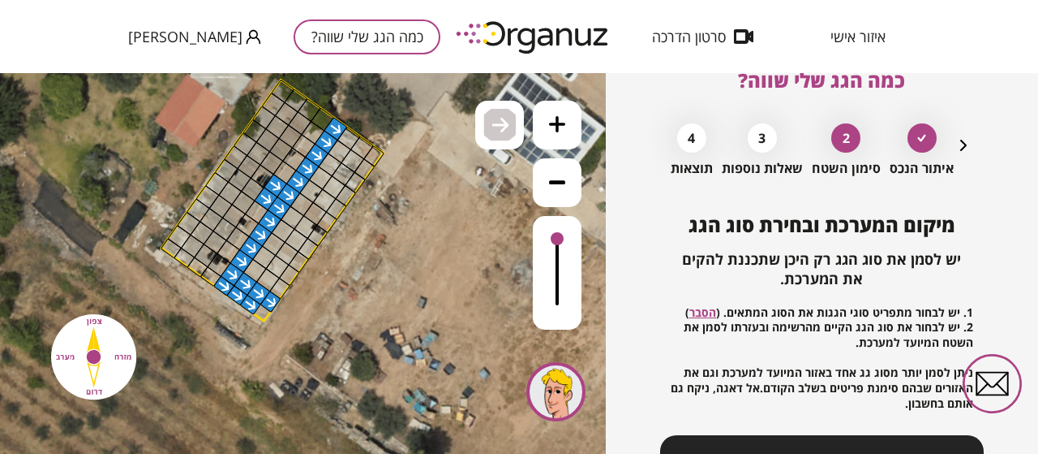
click at [262, 312] on polygon at bounding box center [272, 200] width 222 height 241
click at [277, 287] on div at bounding box center [279, 288] width 21 height 22
click at [291, 271] on div at bounding box center [289, 275] width 21 height 22
click at [272, 276] on div at bounding box center [268, 280] width 24 height 24
drag, startPoint x: 253, startPoint y: 272, endPoint x: 269, endPoint y: 259, distance: 20.2
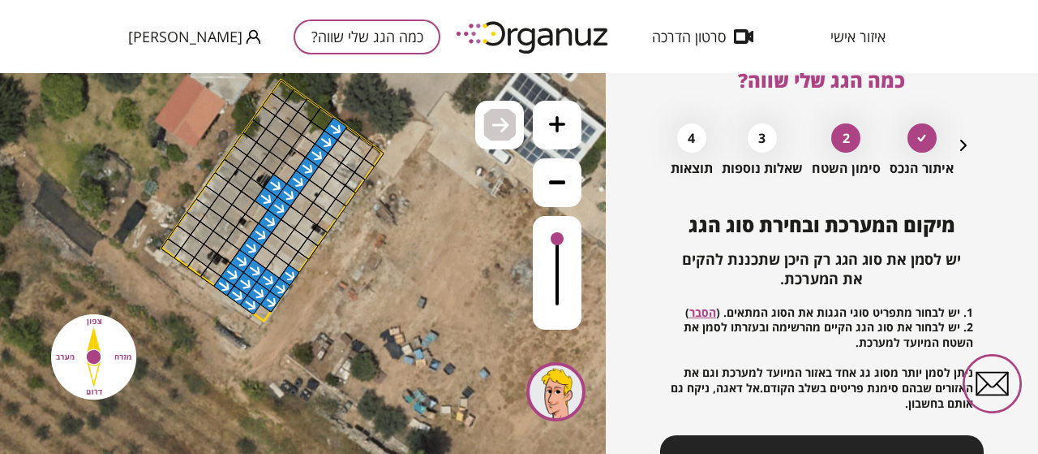
click at [253, 271] on div at bounding box center [255, 271] width 24 height 24
click at [271, 259] on div at bounding box center [264, 257] width 24 height 24
drag, startPoint x: 277, startPoint y: 265, endPoint x: 287, endPoint y: 231, distance: 35.4
click at [277, 265] on div at bounding box center [277, 267] width 24 height 24
click at [274, 247] on div at bounding box center [274, 244] width 24 height 24
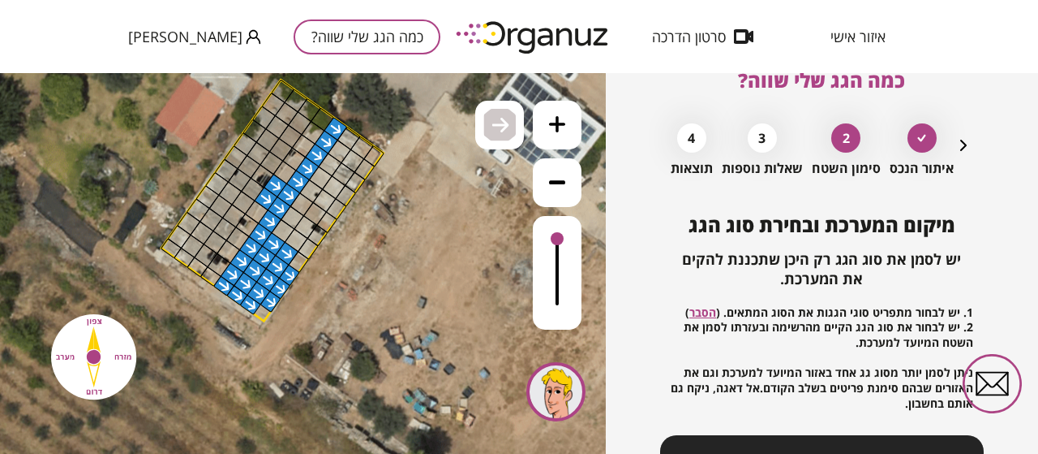
click at [286, 256] on div at bounding box center [287, 254] width 24 height 24
click at [295, 261] on div at bounding box center [298, 262] width 21 height 22
drag, startPoint x: 307, startPoint y: 247, endPoint x: 309, endPoint y: 239, distance: 8.5
click at [307, 247] on div at bounding box center [308, 249] width 21 height 22
click at [317, 231] on div at bounding box center [317, 236] width 21 height 22
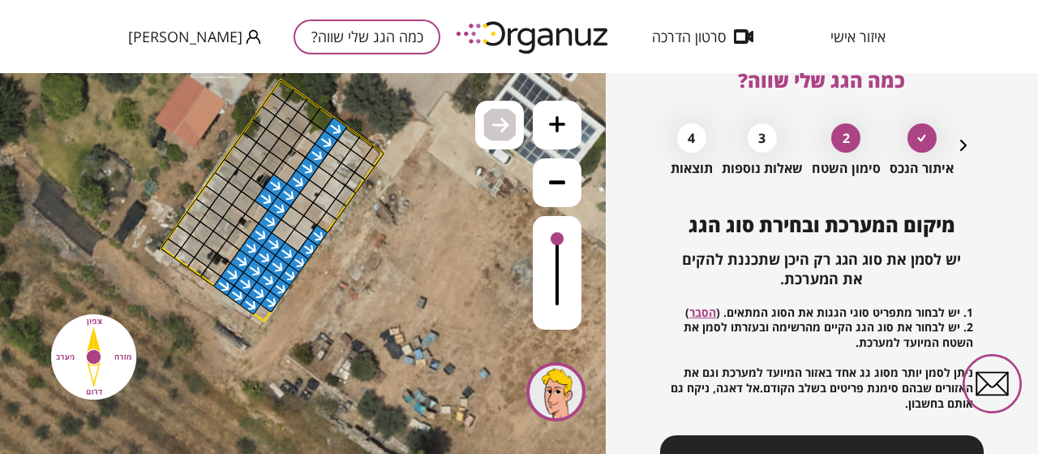
click at [308, 224] on div at bounding box center [306, 227] width 24 height 24
drag, startPoint x: 293, startPoint y: 219, endPoint x: 283, endPoint y: 232, distance: 16.2
click at [293, 220] on div at bounding box center [293, 217] width 24 height 24
click at [283, 238] on div at bounding box center [283, 231] width 24 height 24
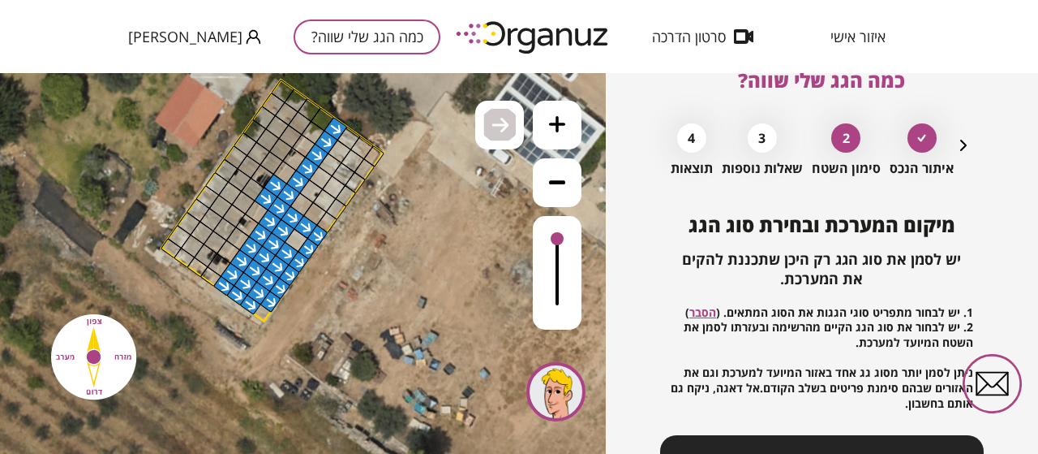
click at [294, 241] on div at bounding box center [297, 240] width 24 height 24
click at [302, 204] on div at bounding box center [302, 204] width 24 height 24
click at [312, 213] on div at bounding box center [315, 214] width 24 height 24
click at [326, 221] on div at bounding box center [326, 222] width 21 height 22
click at [337, 209] on div at bounding box center [336, 209] width 21 height 22
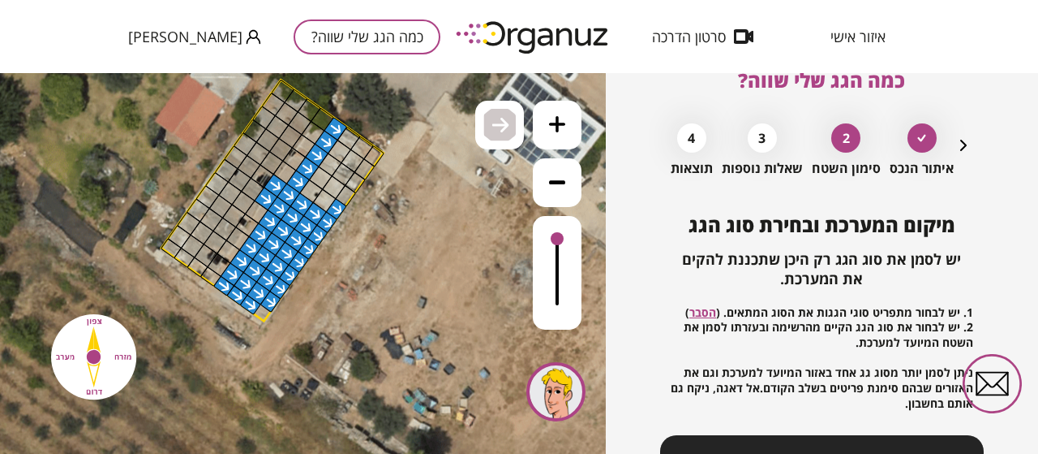
click at [325, 200] on div at bounding box center [324, 200] width 24 height 24
click at [315, 194] on div at bounding box center [311, 191] width 24 height 24
click at [322, 178] on div at bounding box center [321, 178] width 24 height 24
click at [339, 187] on div at bounding box center [334, 187] width 24 height 24
click at [347, 198] on div at bounding box center [345, 196] width 21 height 22
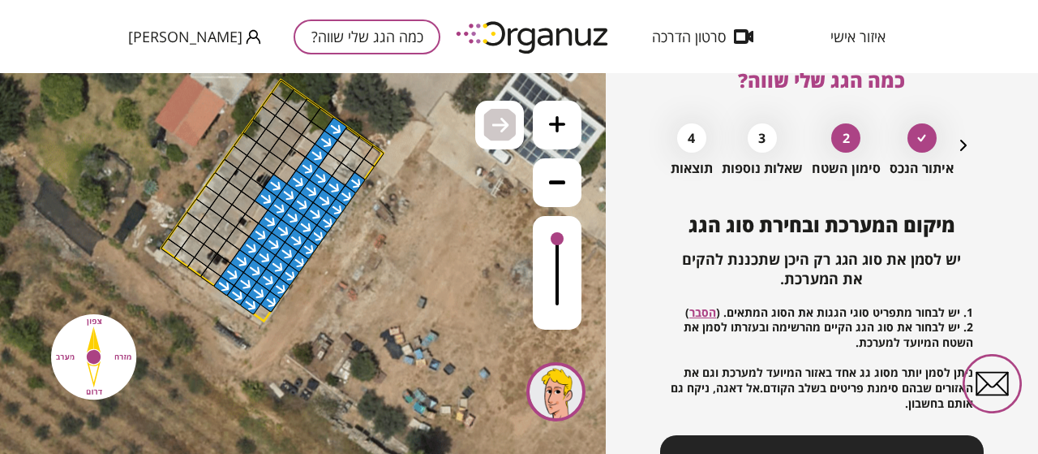
click at [353, 183] on div at bounding box center [355, 182] width 21 height 22
click at [344, 177] on div at bounding box center [344, 174] width 24 height 24
click at [335, 170] on div at bounding box center [344, 174] width 24 height 24
click at [336, 164] on div at bounding box center [330, 165] width 24 height 24
click at [344, 151] on div at bounding box center [340, 152] width 24 height 24
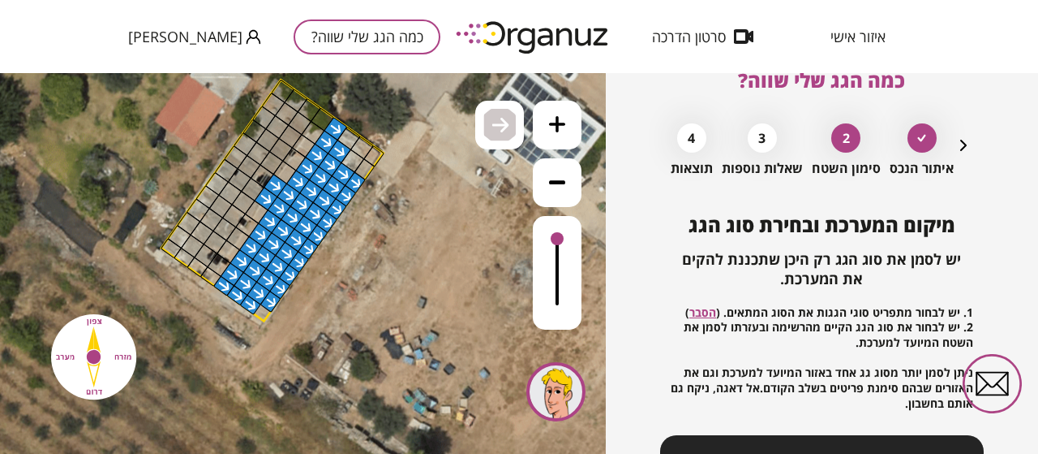
click at [357, 161] on div at bounding box center [353, 161] width 24 height 24
drag, startPoint x: 367, startPoint y: 166, endPoint x: 373, endPoint y: 159, distance: 9.8
click at [366, 166] on div at bounding box center [364, 169] width 21 height 22
click at [375, 160] on div at bounding box center [373, 156] width 21 height 22
click at [362, 148] on div at bounding box center [362, 147] width 24 height 24
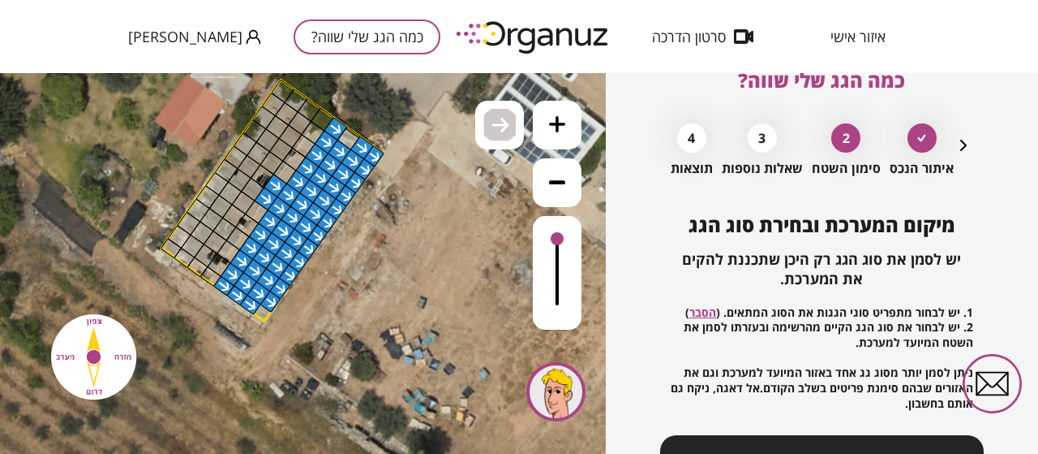
click at [348, 136] on div at bounding box center [349, 139] width 24 height 24
click at [322, 126] on div at bounding box center [323, 119] width 24 height 24
click at [319, 139] on div at bounding box center [327, 142] width 24 height 24
click at [316, 134] on div at bounding box center [313, 133] width 24 height 24
click at [310, 145] on div at bounding box center [304, 146] width 24 height 24
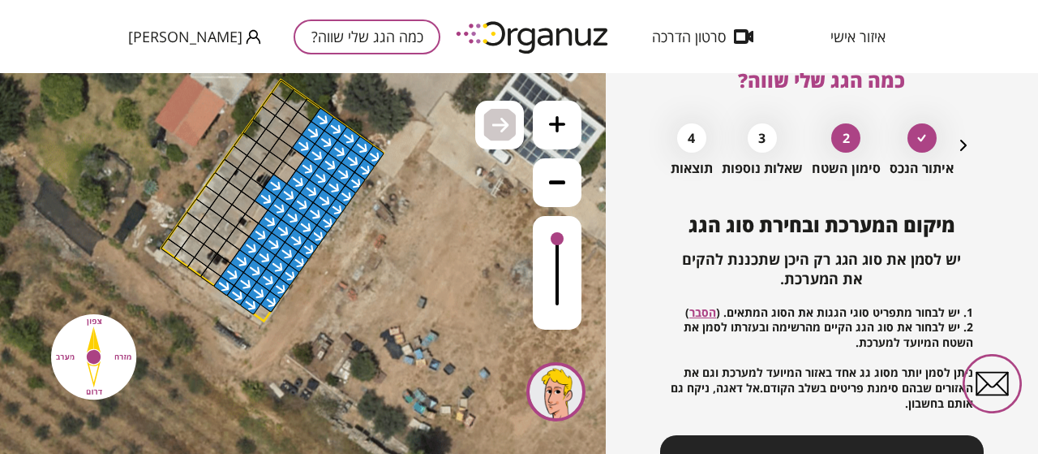
click at [295, 161] on div at bounding box center [294, 159] width 24 height 24
click at [287, 172] on div at bounding box center [285, 173] width 24 height 24
click at [253, 210] on div at bounding box center [257, 212] width 24 height 24
click at [248, 225] on div at bounding box center [247, 225] width 24 height 24
drag, startPoint x: 239, startPoint y: 236, endPoint x: 229, endPoint y: 251, distance: 18.0
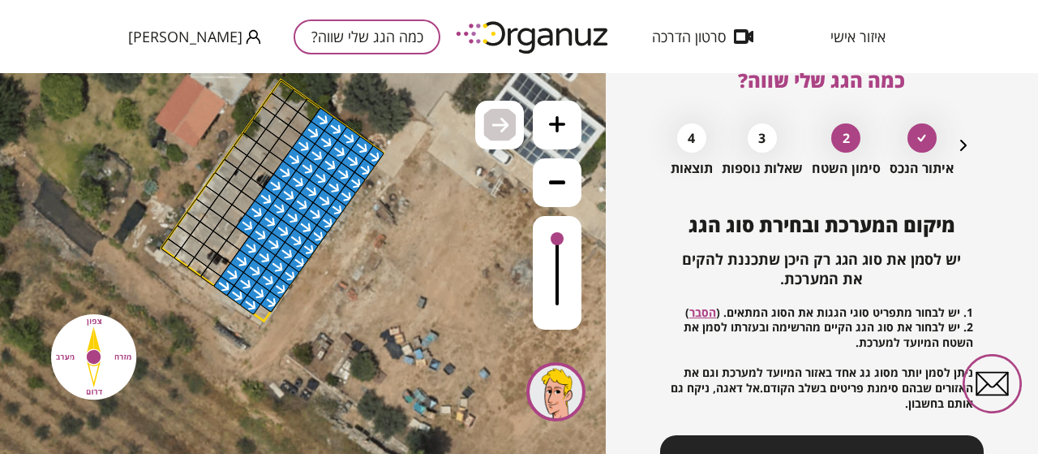
click at [239, 236] on div at bounding box center [238, 238] width 24 height 24
click at [226, 252] on div at bounding box center [229, 251] width 24 height 24
click at [216, 267] on div at bounding box center [219, 265] width 24 height 24
click at [211, 277] on div at bounding box center [210, 276] width 21 height 20
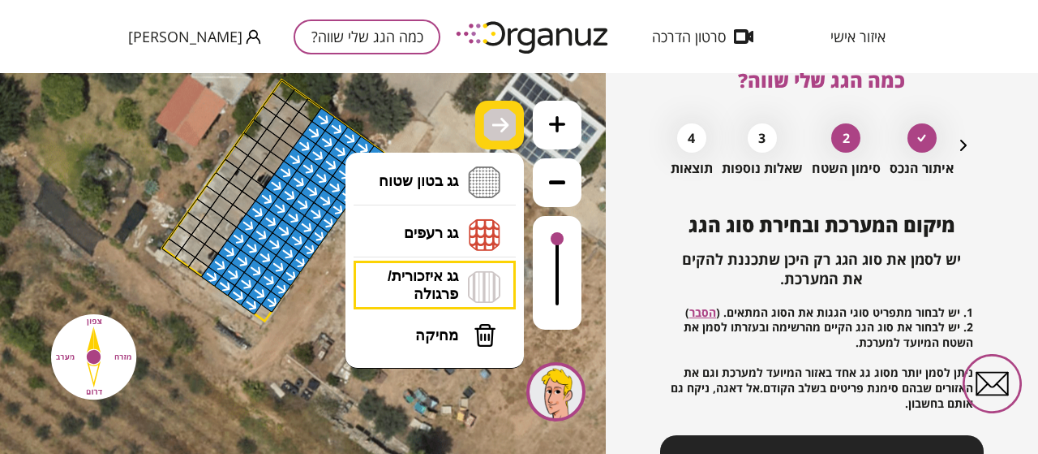
click at [504, 123] on img at bounding box center [500, 124] width 17 height 19
drag, startPoint x: 472, startPoint y: 274, endPoint x: 476, endPoint y: 246, distance: 28.7
click at [472, 274] on li "גג איזכורית/ פרגולה איזכורית צפון איזכורית דרום איזכורית מערב איזכורית מזרח" at bounding box center [435, 285] width 170 height 50
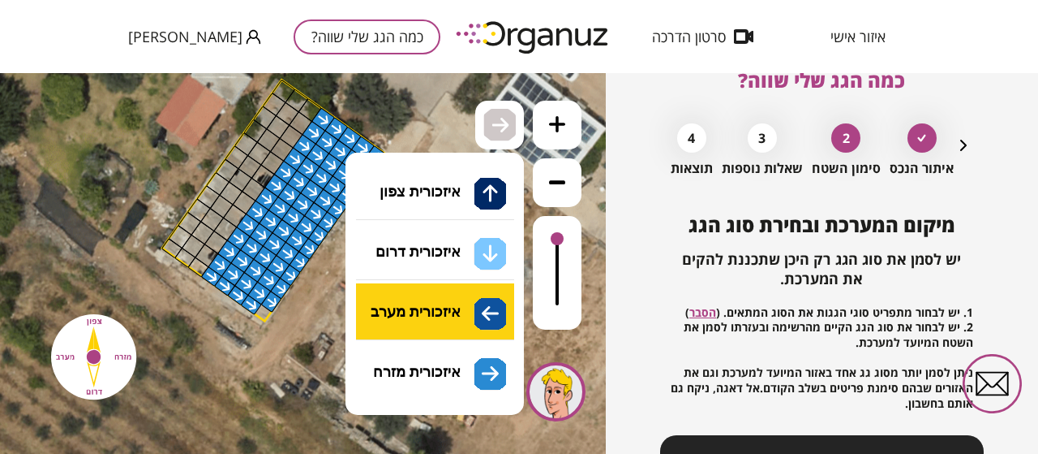
click at [430, 309] on div ".st0 { fill: #FFFFFF; } 0" at bounding box center [303, 263] width 606 height 381
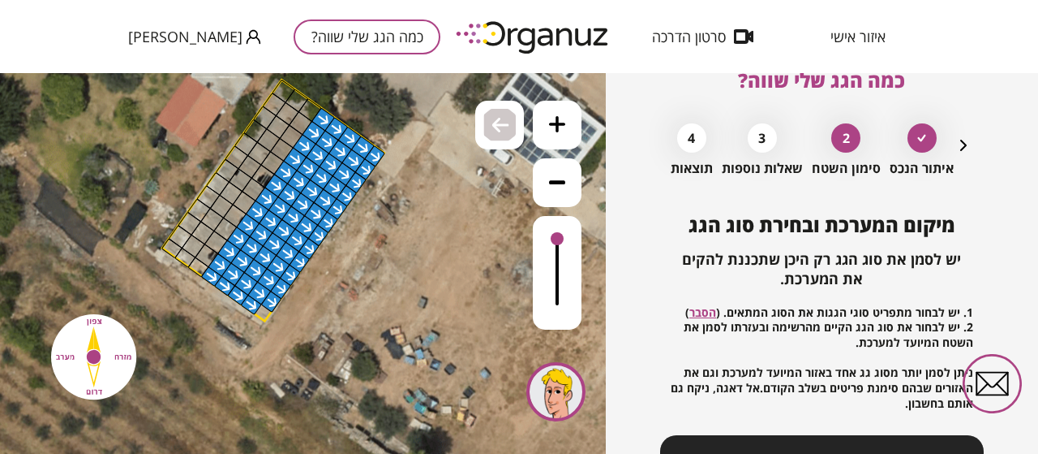
click at [312, 109] on div at bounding box center [311, 110] width 24 height 24
drag, startPoint x: 296, startPoint y: 99, endPoint x: 286, endPoint y: 96, distance: 11.0
click at [295, 99] on div at bounding box center [297, 100] width 24 height 24
click at [284, 94] on div at bounding box center [284, 92] width 24 height 24
click at [281, 104] on div at bounding box center [274, 104] width 24 height 24
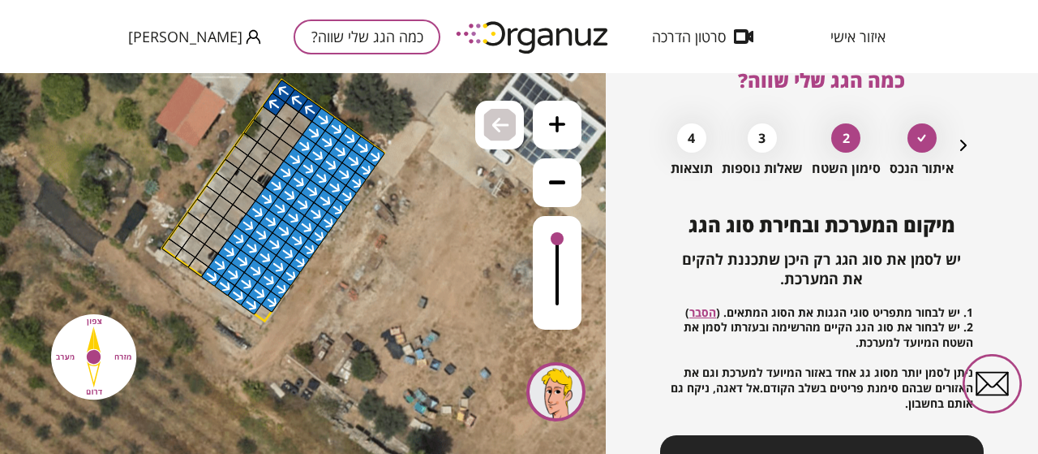
click at [286, 111] on div at bounding box center [288, 114] width 24 height 24
click at [285, 136] on div at bounding box center [291, 136] width 24 height 24
click at [270, 126] on div at bounding box center [278, 127] width 24 height 24
click at [264, 121] on div at bounding box center [265, 117] width 24 height 24
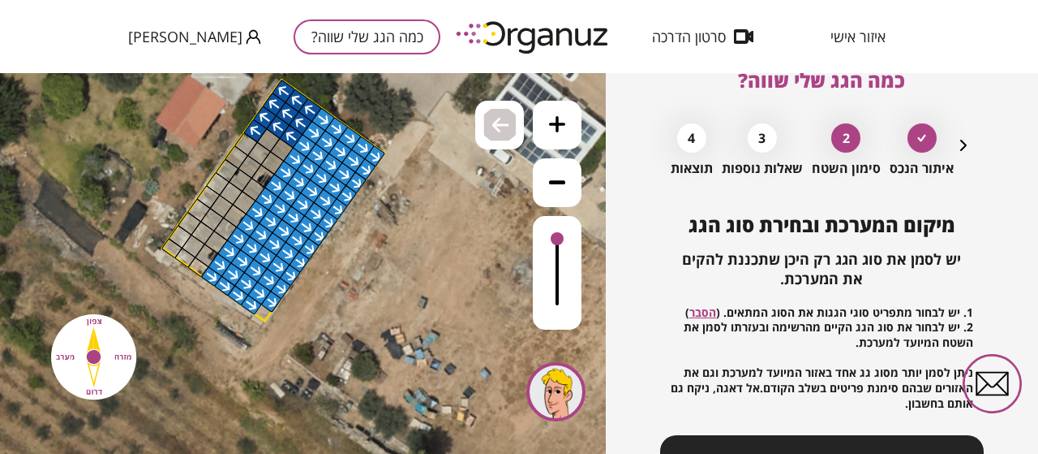
click at [263, 132] on div at bounding box center [255, 131] width 24 height 24
click at [268, 136] on div at bounding box center [269, 140] width 24 height 24
drag, startPoint x: 276, startPoint y: 144, endPoint x: 258, endPoint y: 162, distance: 25.8
click at [274, 146] on div at bounding box center [282, 150] width 24 height 24
click at [258, 162] on div at bounding box center [250, 167] width 24 height 24
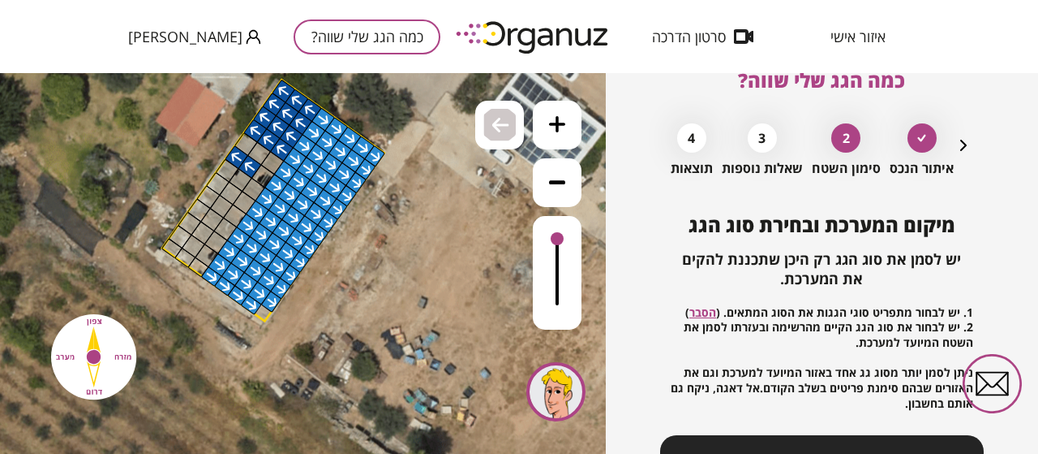
click at [243, 152] on div at bounding box center [237, 157] width 24 height 24
click at [249, 143] on div at bounding box center [246, 144] width 24 height 24
click at [263, 148] on div at bounding box center [259, 153] width 24 height 24
click at [271, 156] on div at bounding box center [272, 163] width 24 height 24
click at [260, 171] on div at bounding box center [264, 176] width 24 height 24
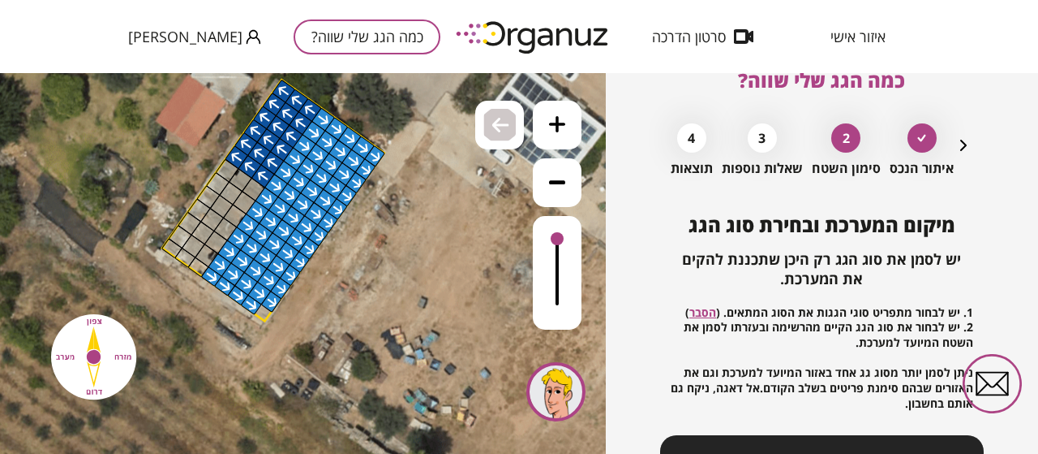
click at [255, 185] on div at bounding box center [254, 190] width 24 height 24
click at [199, 267] on div at bounding box center [197, 266] width 21 height 20
click at [190, 260] on div at bounding box center [184, 257] width 21 height 20
click at [173, 244] on div at bounding box center [171, 248] width 21 height 20
click at [182, 236] on div at bounding box center [180, 237] width 24 height 24
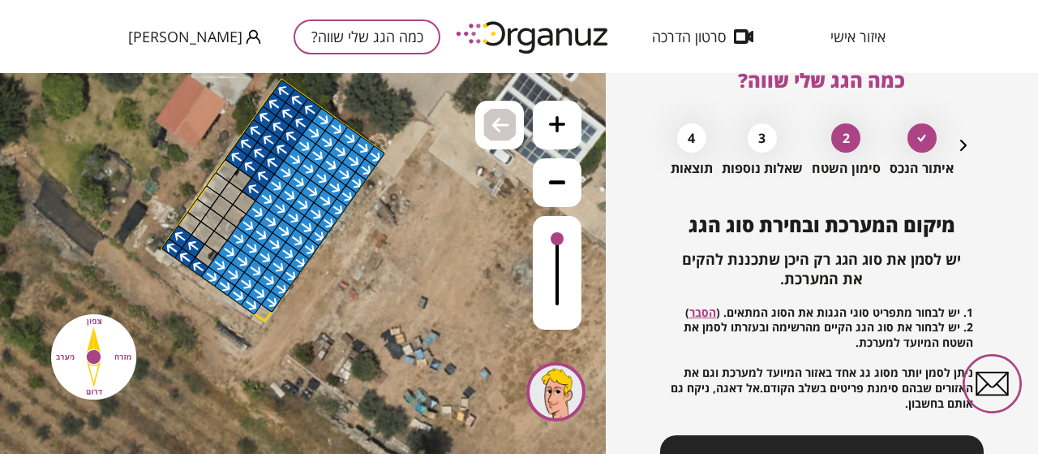
click at [192, 244] on div at bounding box center [194, 246] width 24 height 24
click at [204, 257] on div at bounding box center [207, 255] width 24 height 24
click at [213, 247] on div at bounding box center [216, 242] width 24 height 24
click at [202, 238] on div at bounding box center [203, 233] width 24 height 24
click at [193, 224] on div at bounding box center [190, 224] width 24 height 24
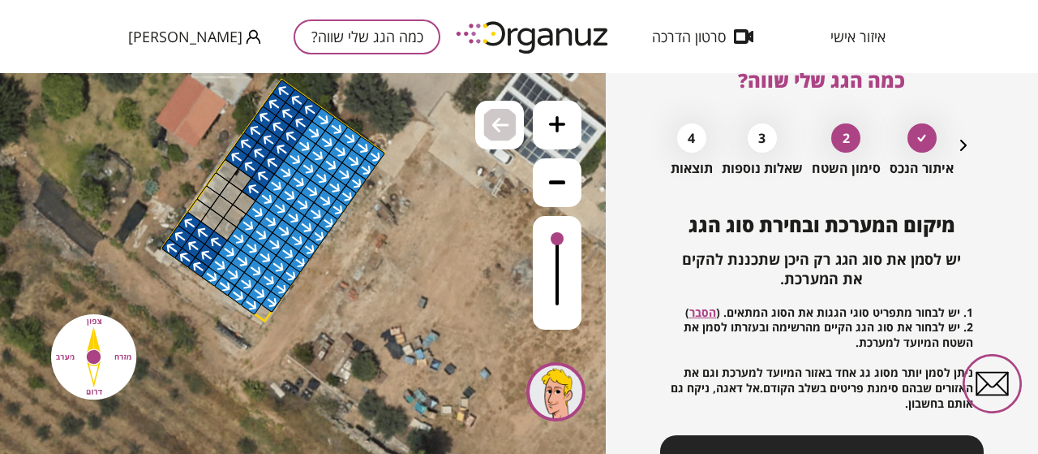
click at [200, 216] on div at bounding box center [199, 210] width 24 height 24
click at [210, 222] on div at bounding box center [212, 220] width 24 height 24
click at [224, 233] on div at bounding box center [225, 229] width 24 height 24
drag, startPoint x: 235, startPoint y: 219, endPoint x: 224, endPoint y: 207, distance: 16.6
click at [234, 219] on div at bounding box center [235, 216] width 24 height 24
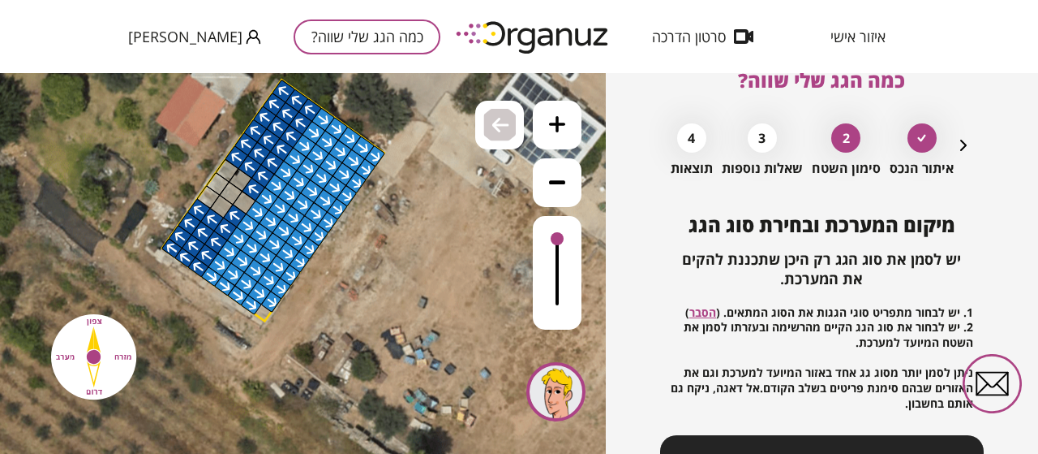
click at [224, 207] on div at bounding box center [222, 207] width 24 height 24
click at [213, 198] on div at bounding box center [208, 197] width 24 height 24
click at [217, 187] on div at bounding box center [218, 184] width 24 height 24
click at [227, 173] on div at bounding box center [227, 170] width 24 height 24
click at [239, 181] on div at bounding box center [241, 180] width 24 height 24
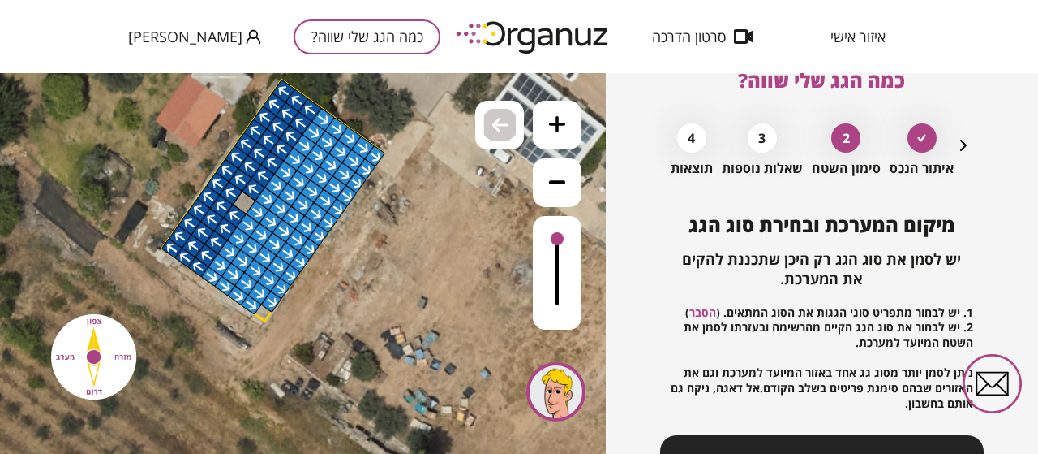
click at [235, 191] on div at bounding box center [231, 193] width 24 height 24
click at [239, 201] on div at bounding box center [244, 203] width 24 height 24
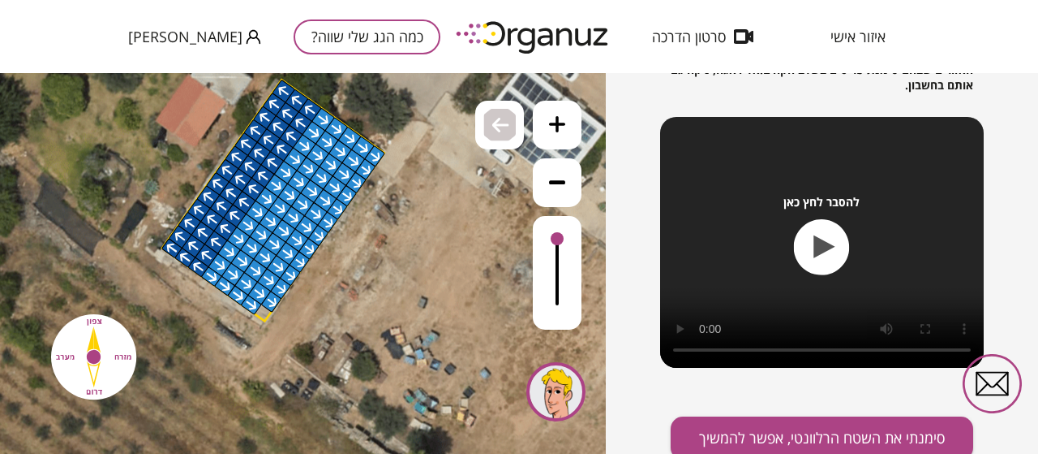
scroll to position [359, 0]
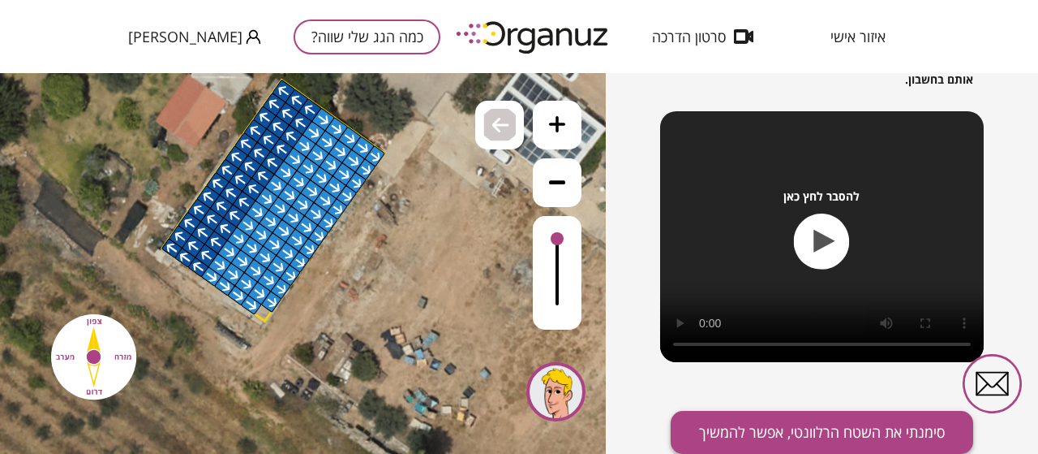
click at [863, 432] on button "סימנתי את השטח הרלוונטי, אפשר להמשיך" at bounding box center [822, 432] width 303 height 43
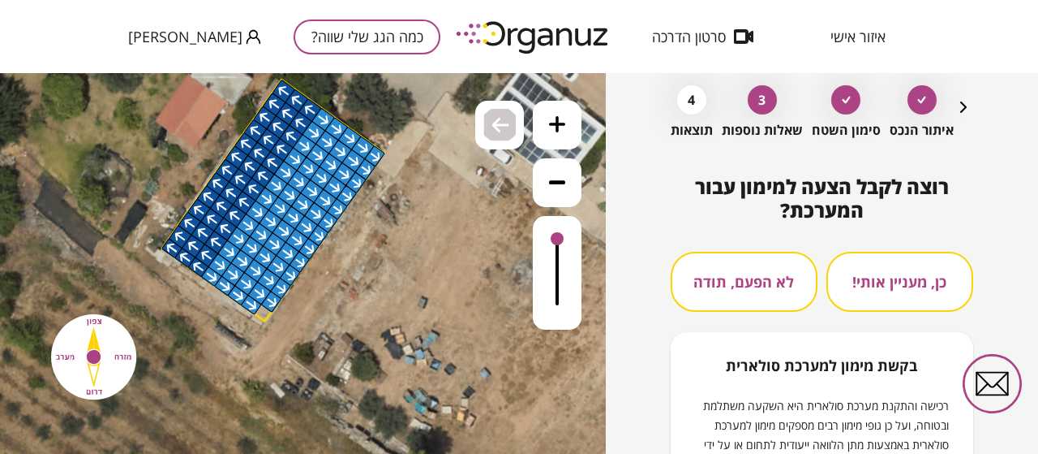
scroll to position [81, 0]
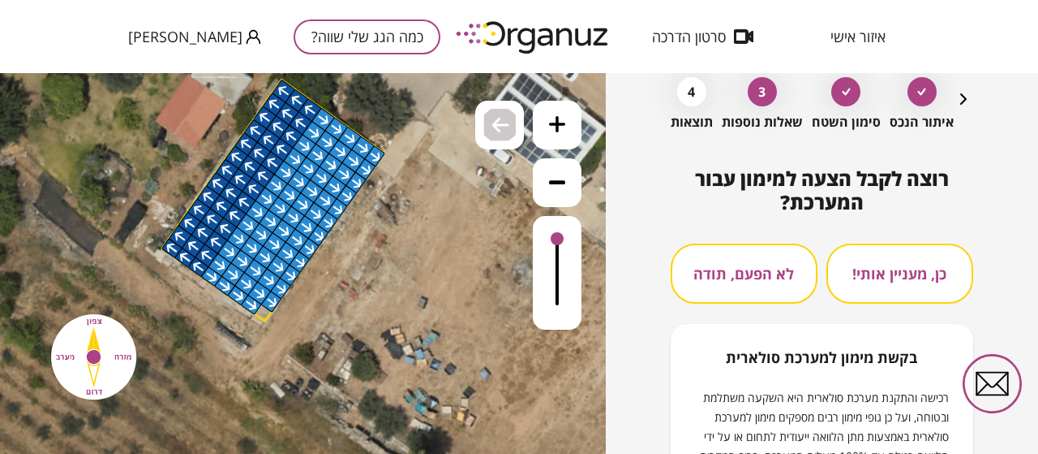
click at [738, 290] on button "לא הפעם, תודה" at bounding box center [744, 273] width 147 height 60
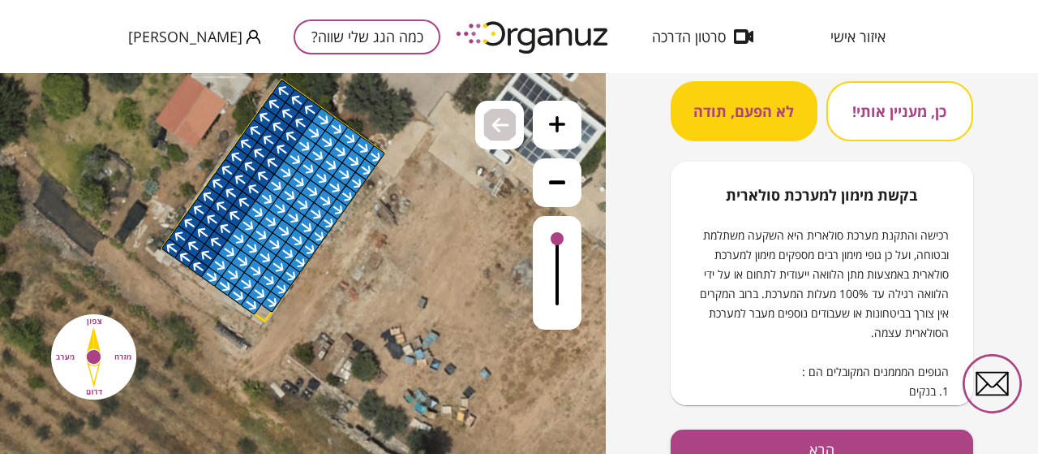
scroll to position [262, 0]
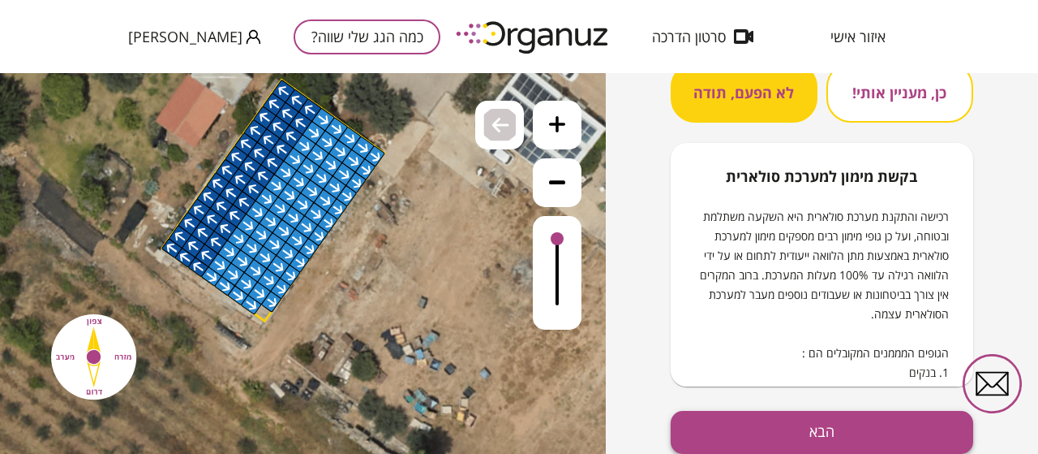
click at [785, 421] on button "הבא" at bounding box center [822, 432] width 303 height 43
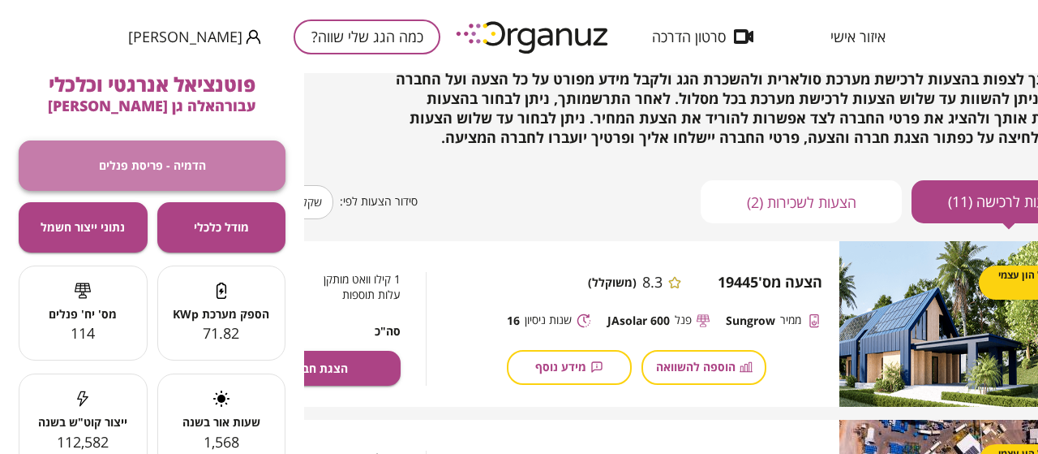
click at [197, 177] on button "הדמיה - פריסת פנלים" at bounding box center [152, 165] width 267 height 50
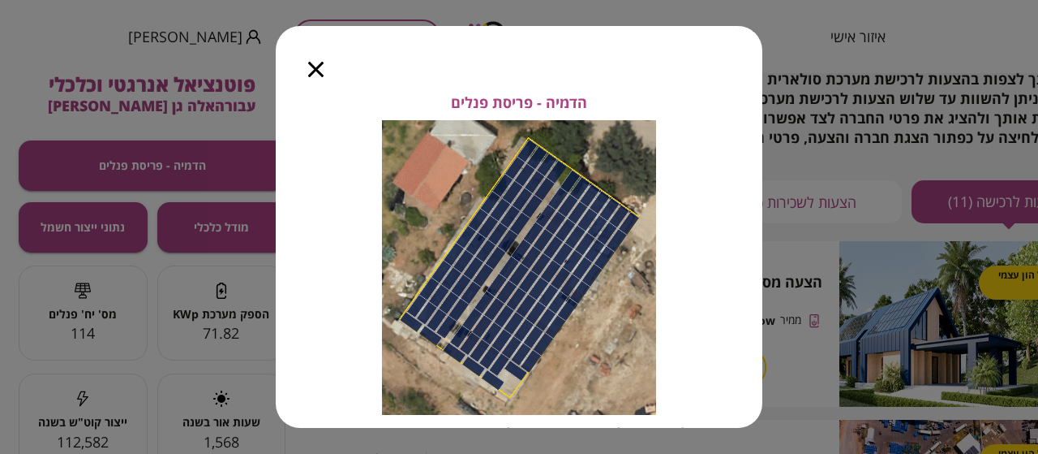
click at [320, 68] on icon "button" at bounding box center [315, 69] width 15 height 15
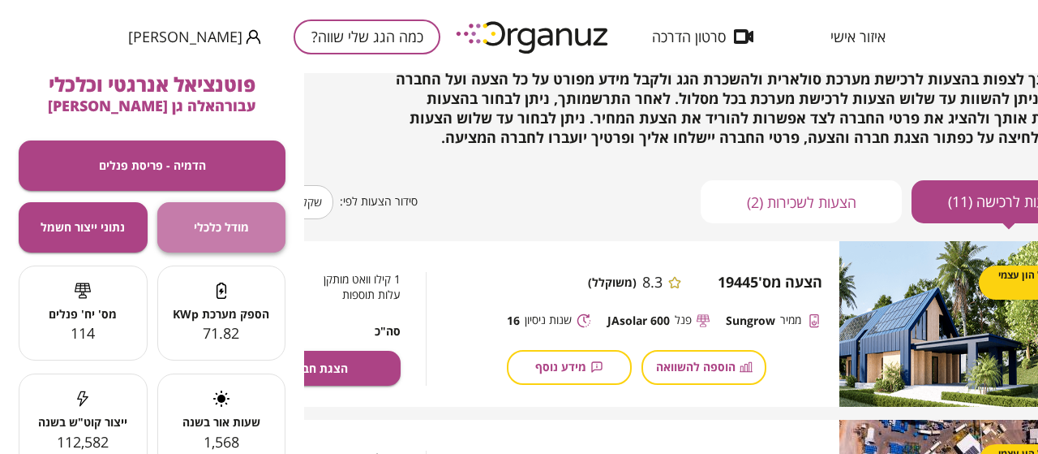
click at [244, 234] on span "מודל כלכלי" at bounding box center [221, 227] width 55 height 14
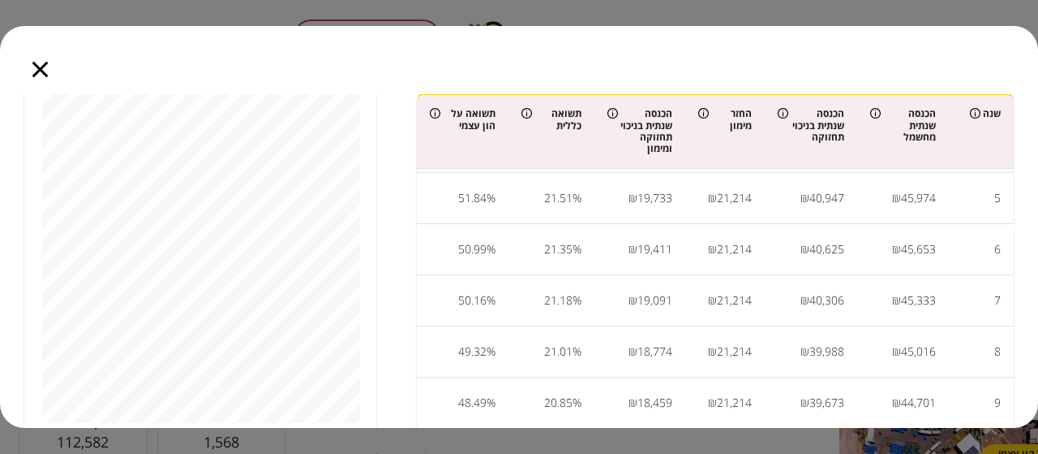
scroll to position [14, 0]
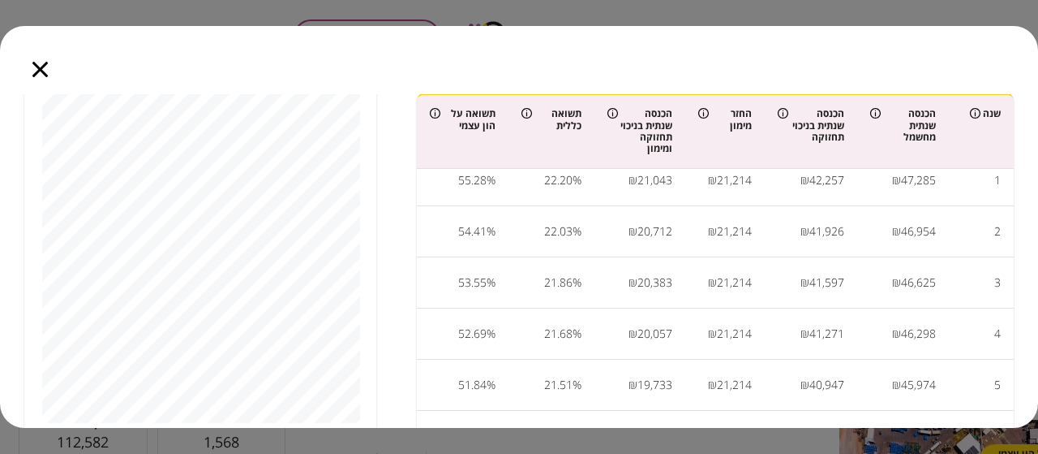
click at [43, 73] on icon "button" at bounding box center [39, 69] width 15 height 15
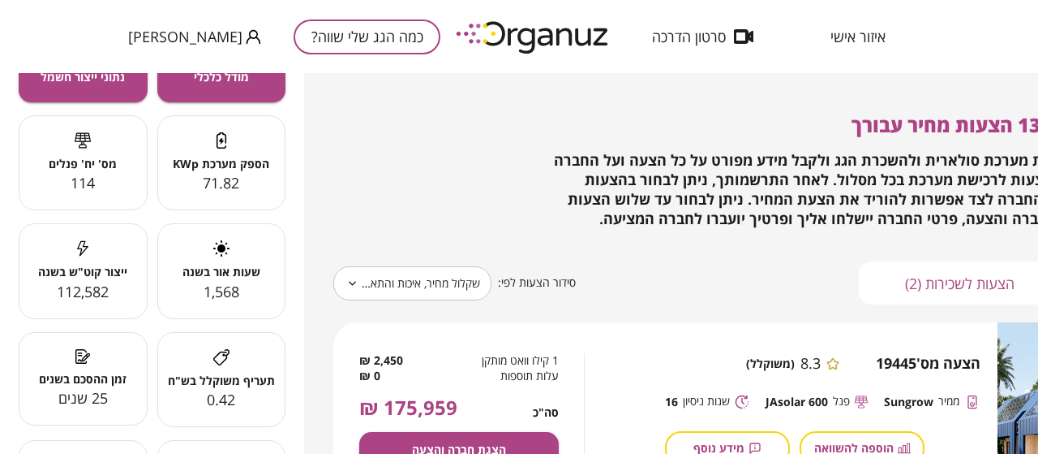
scroll to position [0, 0]
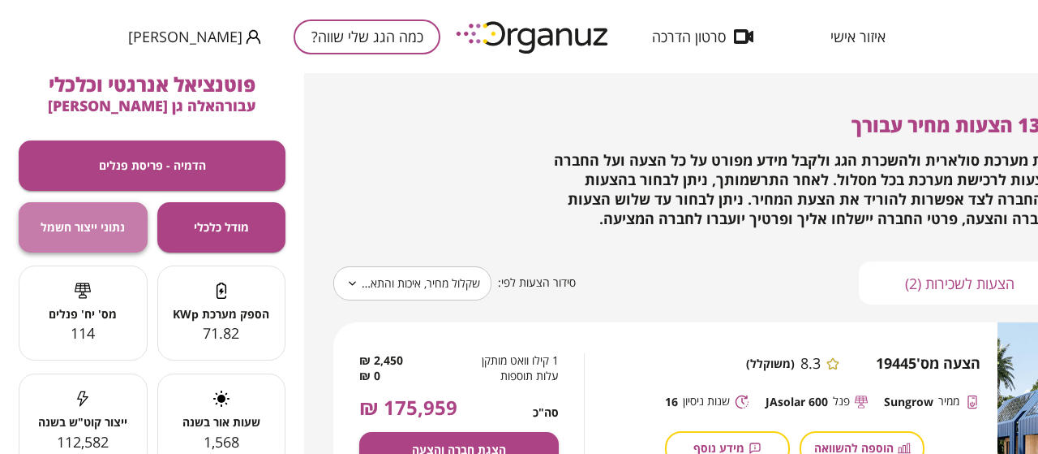
click at [95, 215] on button "נתוני ייצור חשמל" at bounding box center [83, 227] width 129 height 50
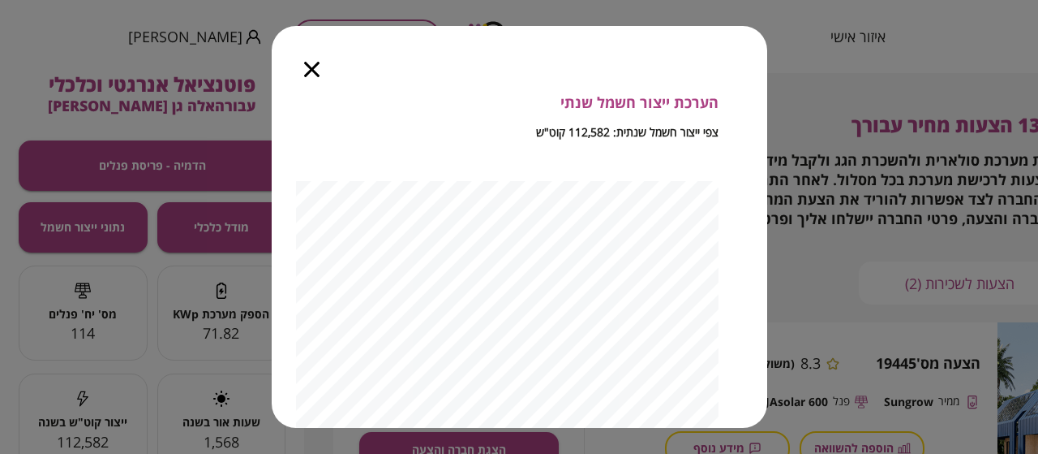
click at [312, 72] on icon "button" at bounding box center [311, 69] width 15 height 15
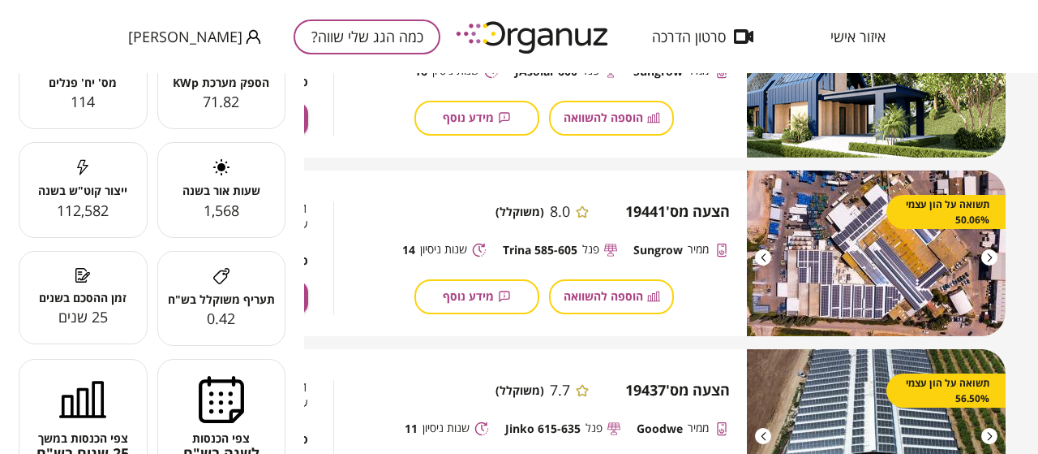
scroll to position [0, 257]
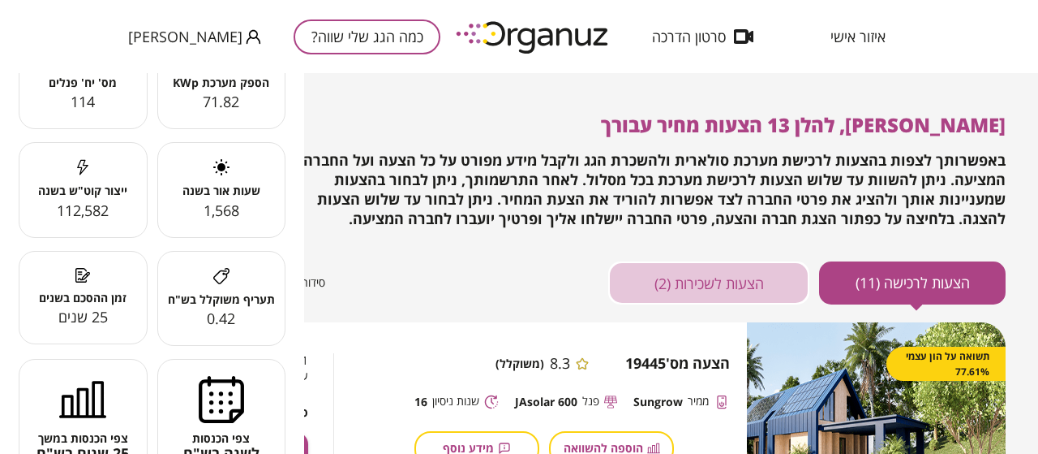
click at [726, 271] on button "הצעות לשכירות (2)" at bounding box center [708, 282] width 201 height 43
type input "*****"
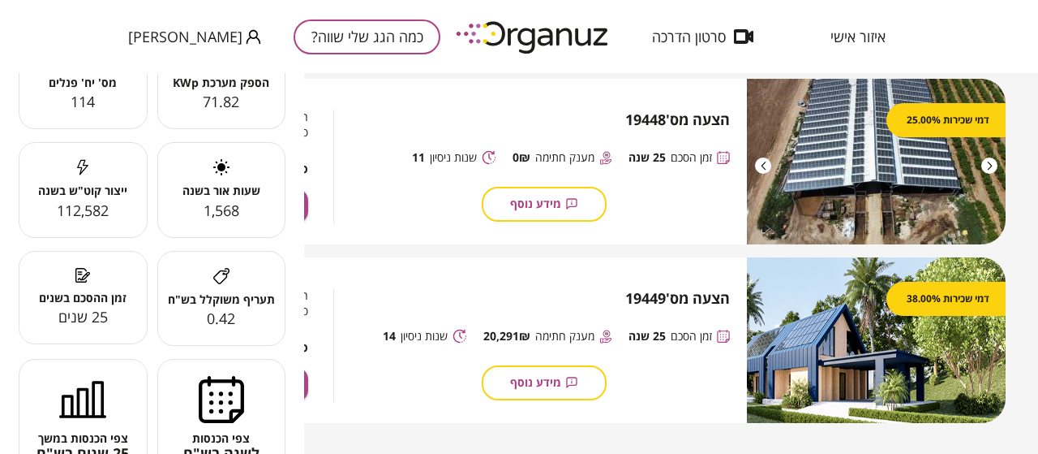
scroll to position [265, 257]
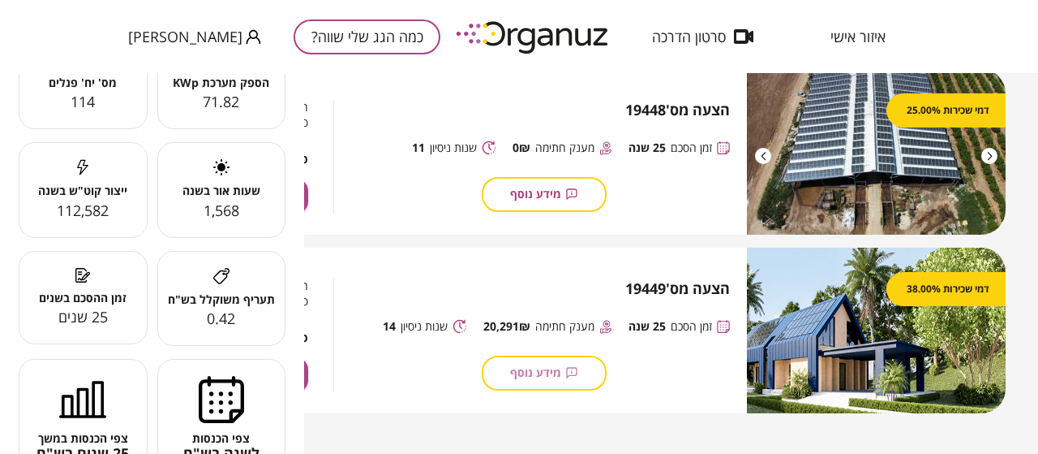
click at [552, 369] on button "מידע נוסף" at bounding box center [544, 372] width 125 height 35
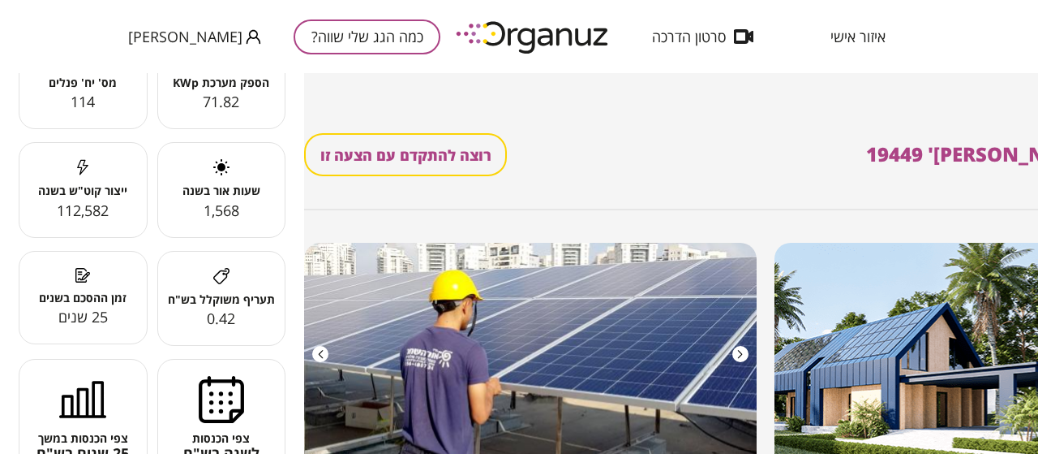
scroll to position [0, 192]
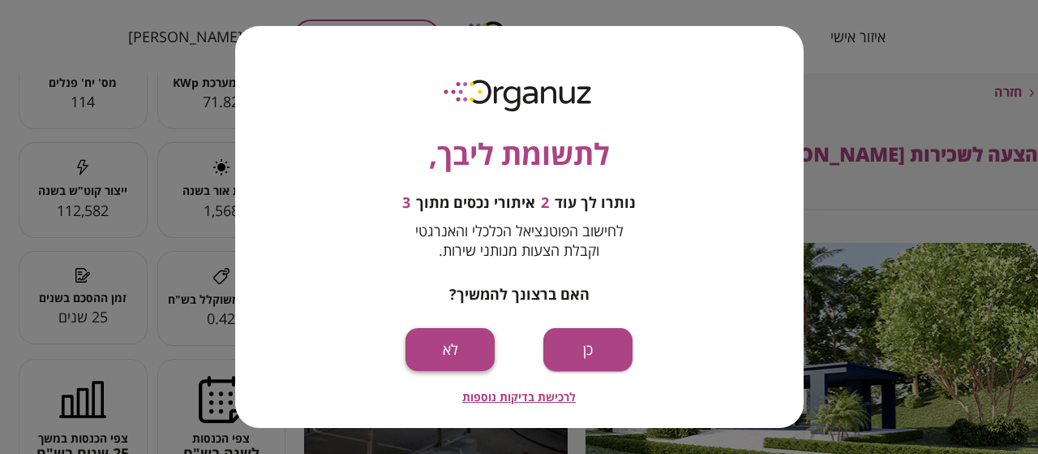
click at [473, 350] on button "לא" at bounding box center [450, 349] width 89 height 43
